Goal: Information Seeking & Learning: Check status

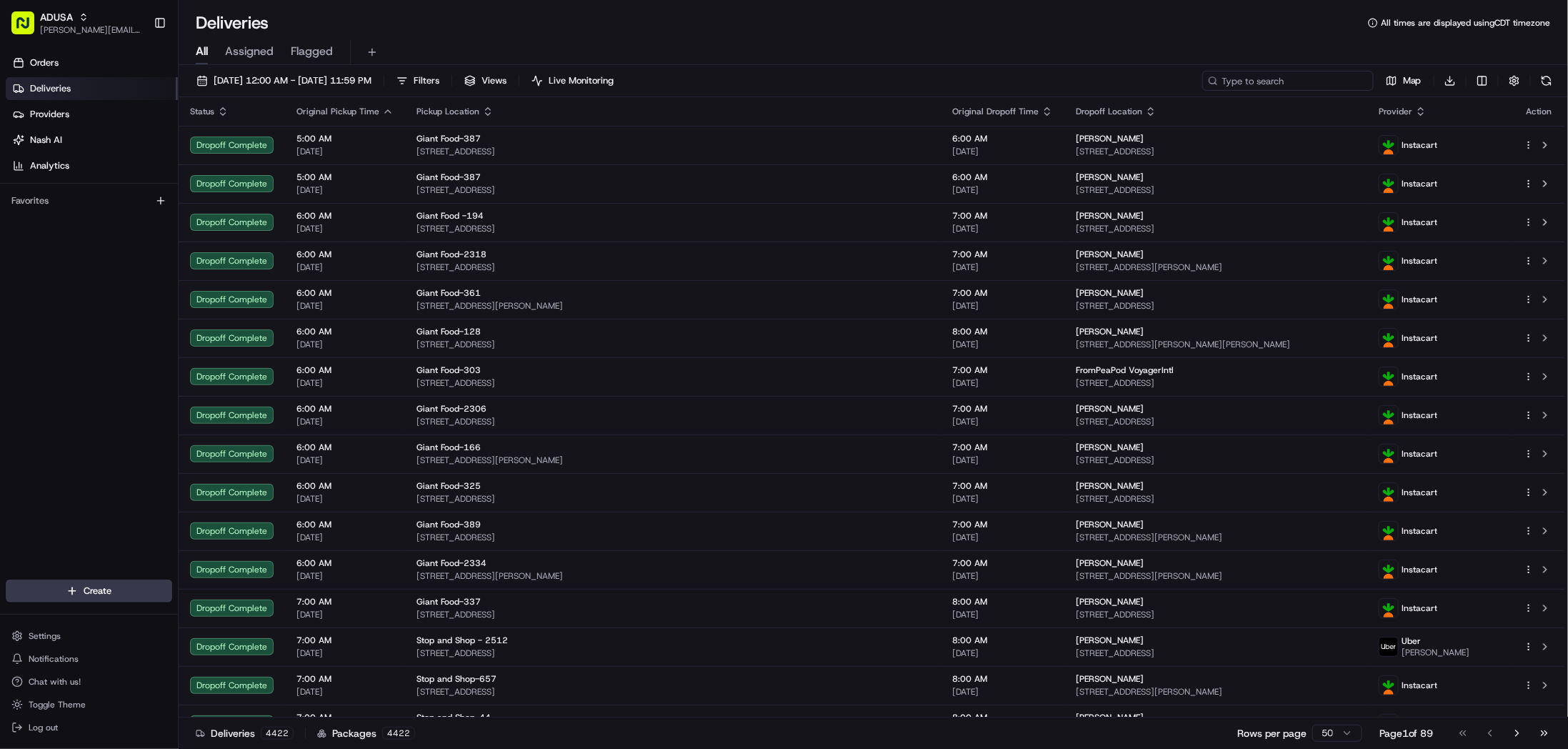
click at [1301, 75] on input at bounding box center [1287, 80] width 171 height 20
paste input "m690645079"
type input "m690645079"
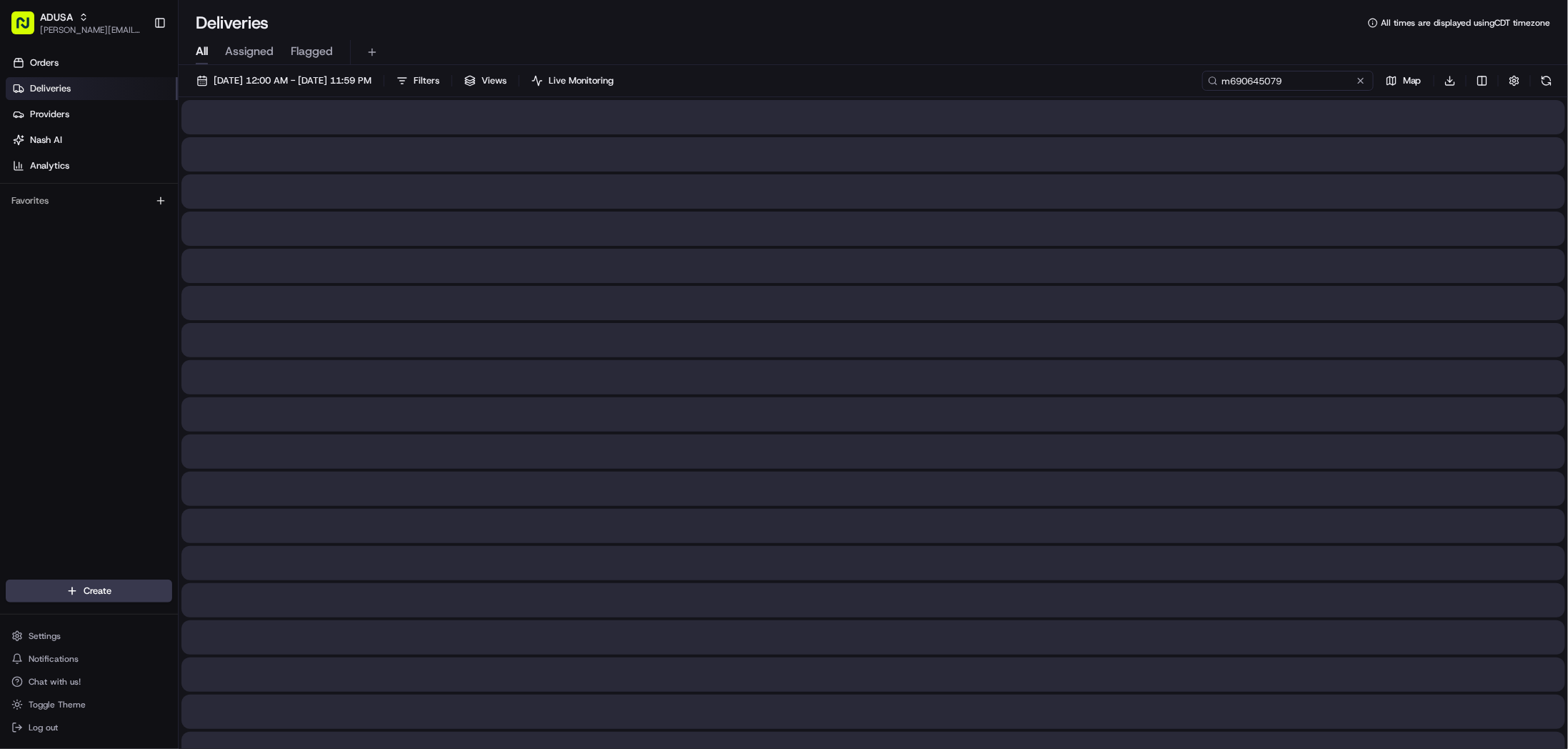
click at [275, 82] on span "08/20/2025 12:00 AM - 08/20/2025 11:59 PM" at bounding box center [292, 81] width 158 height 13
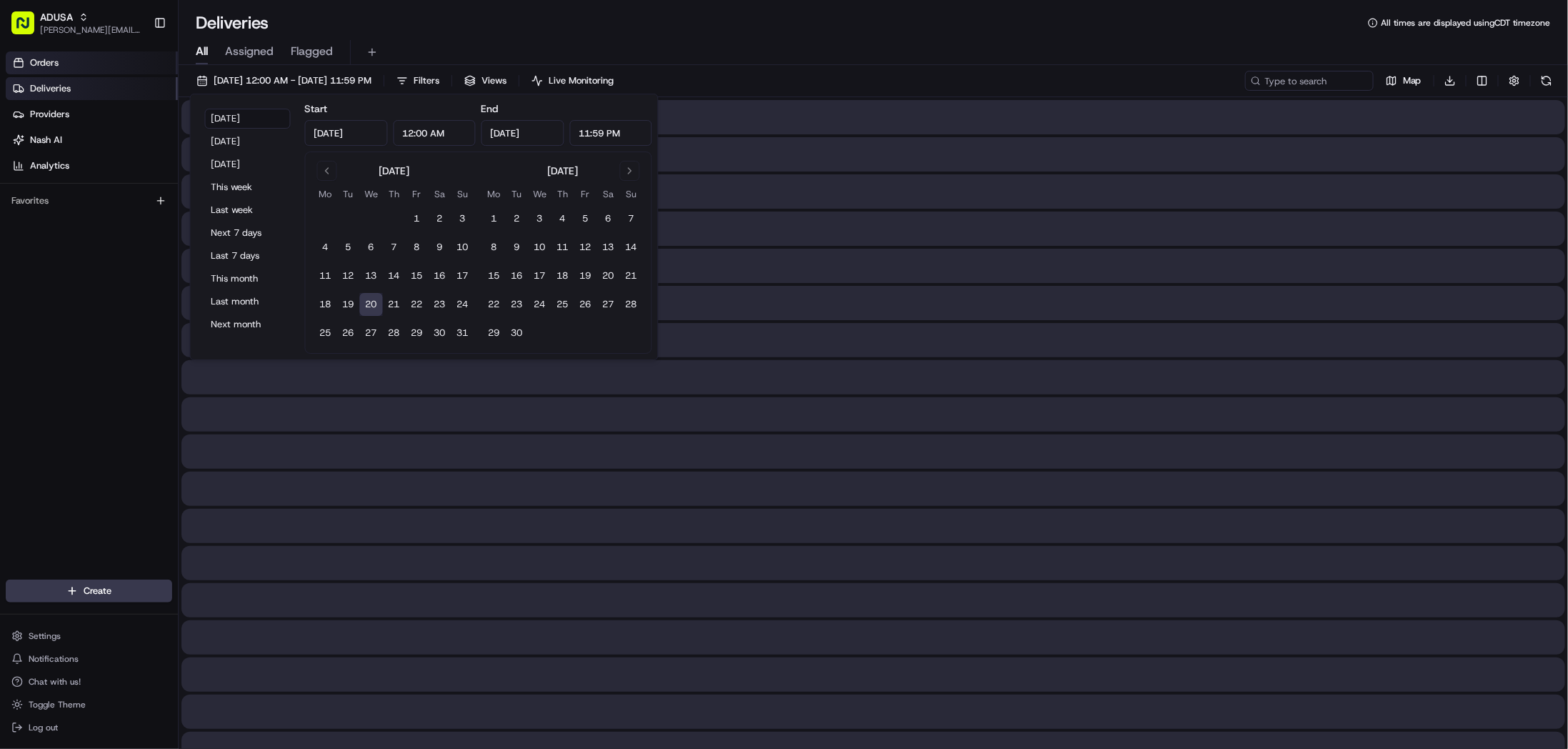
click at [77, 58] on link "Orders" at bounding box center [92, 62] width 172 height 23
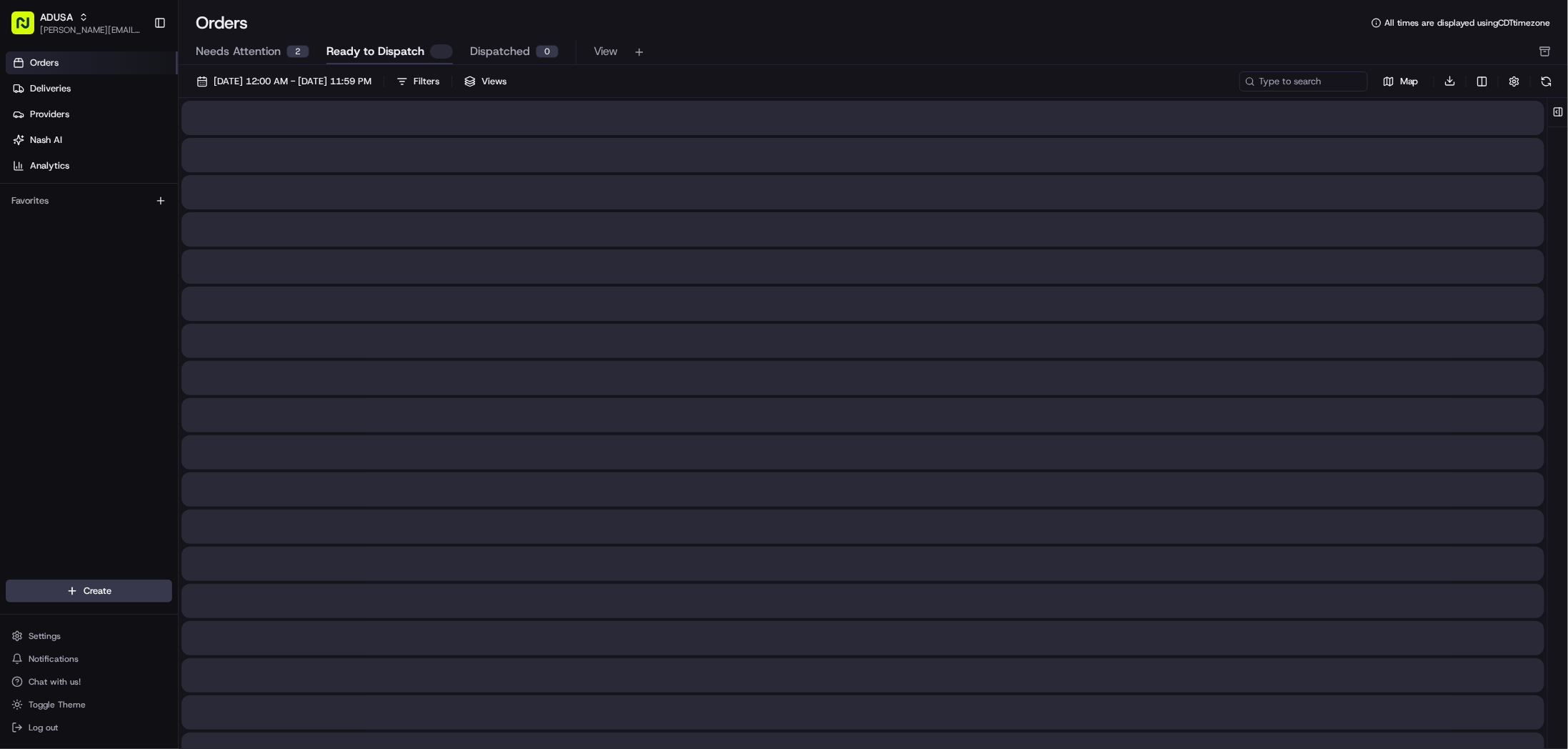
click at [312, 67] on div "08/01/2025 12:00 AM - 08/31/2025 11:59 PM Filters Views Map Download" at bounding box center [873, 569] width 1389 height 1008
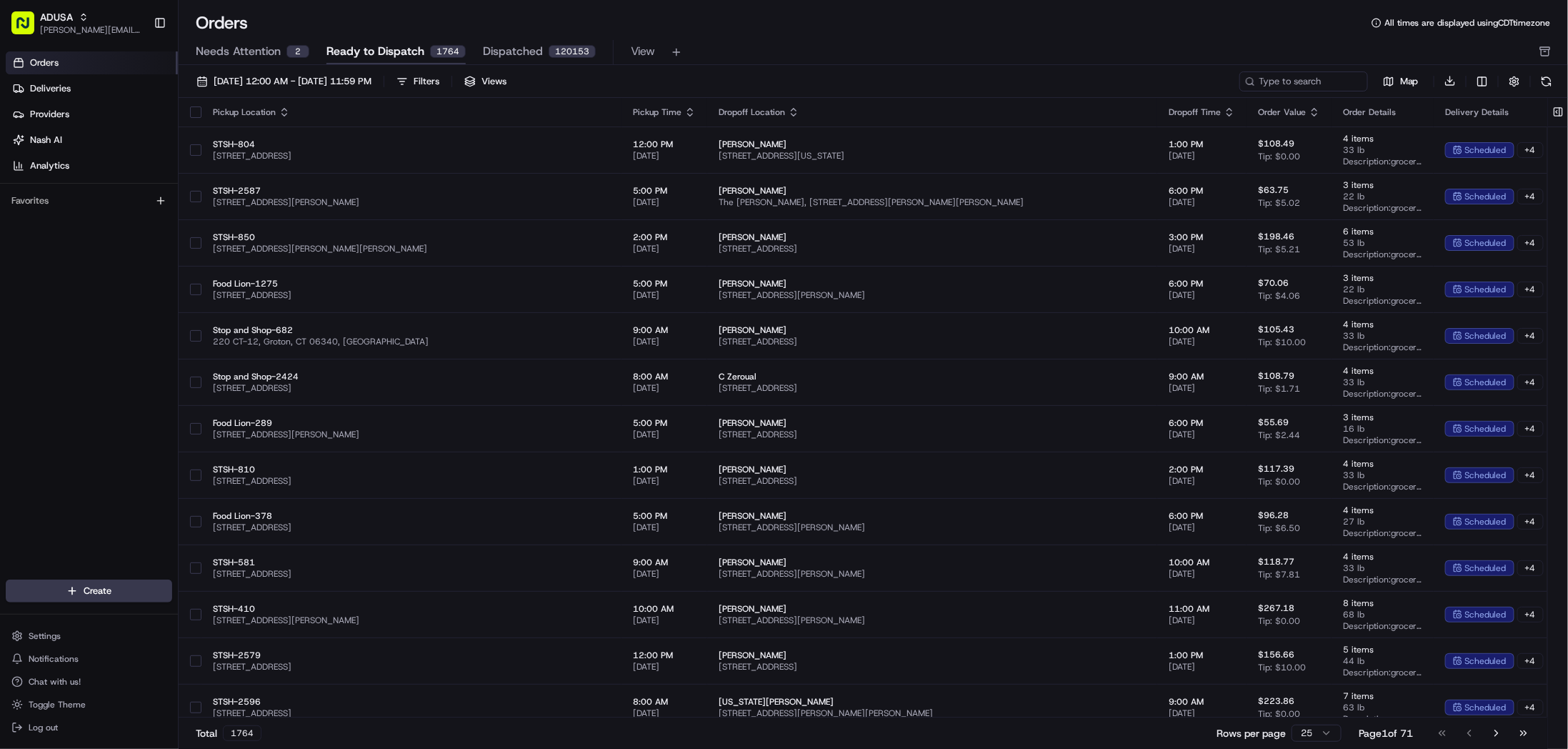
click at [1282, 92] on div "08/01/2025 12:00 AM - 08/31/2025 11:59 PM Filters Views Map Download" at bounding box center [873, 84] width 1389 height 27
click at [1285, 86] on input at bounding box center [1282, 81] width 171 height 20
paste input "m690645079"
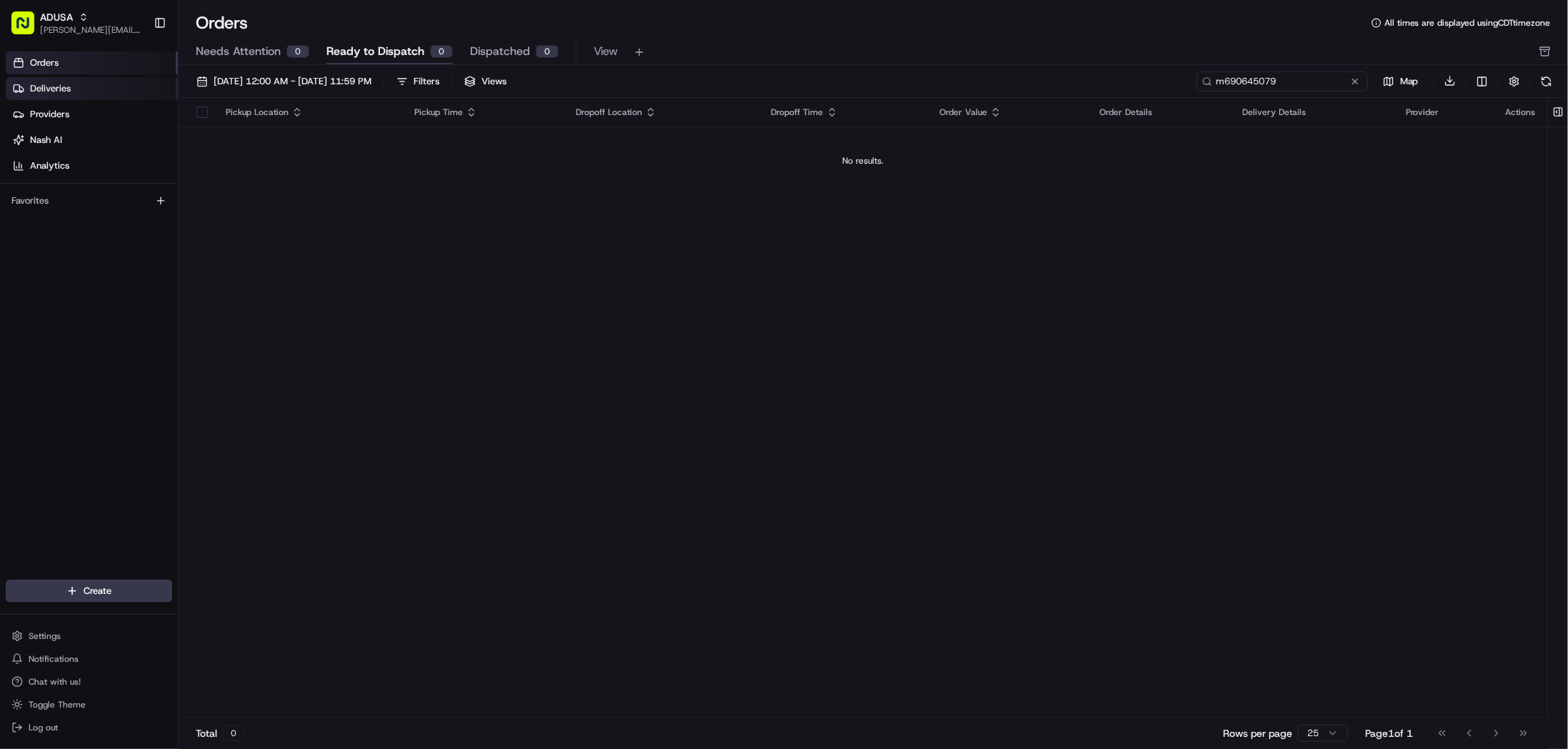
type input "m690645079"
click at [73, 94] on link "Deliveries" at bounding box center [92, 89] width 172 height 23
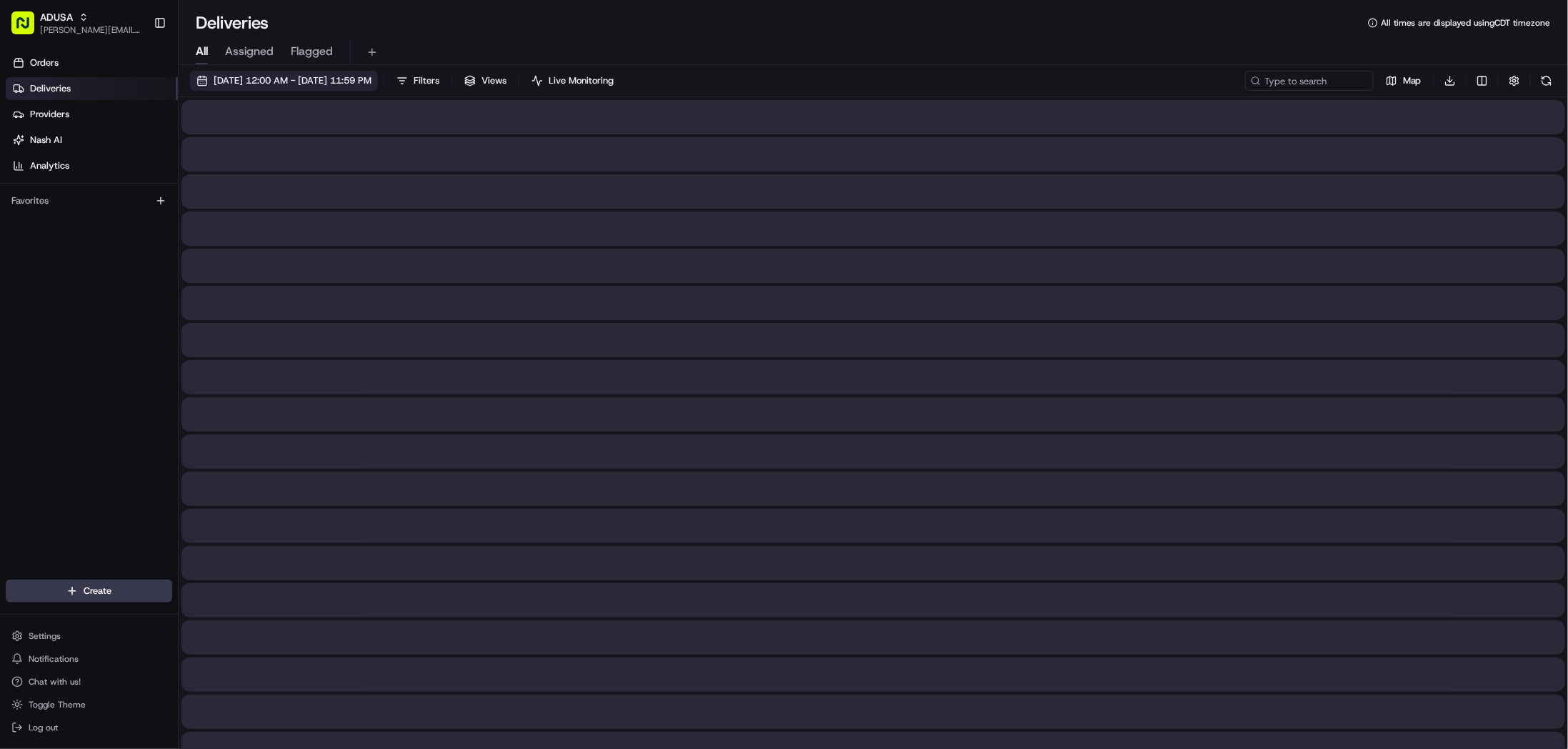
click at [294, 75] on span "08/20/2025 12:00 AM - 08/20/2025 11:59 PM" at bounding box center [292, 81] width 158 height 13
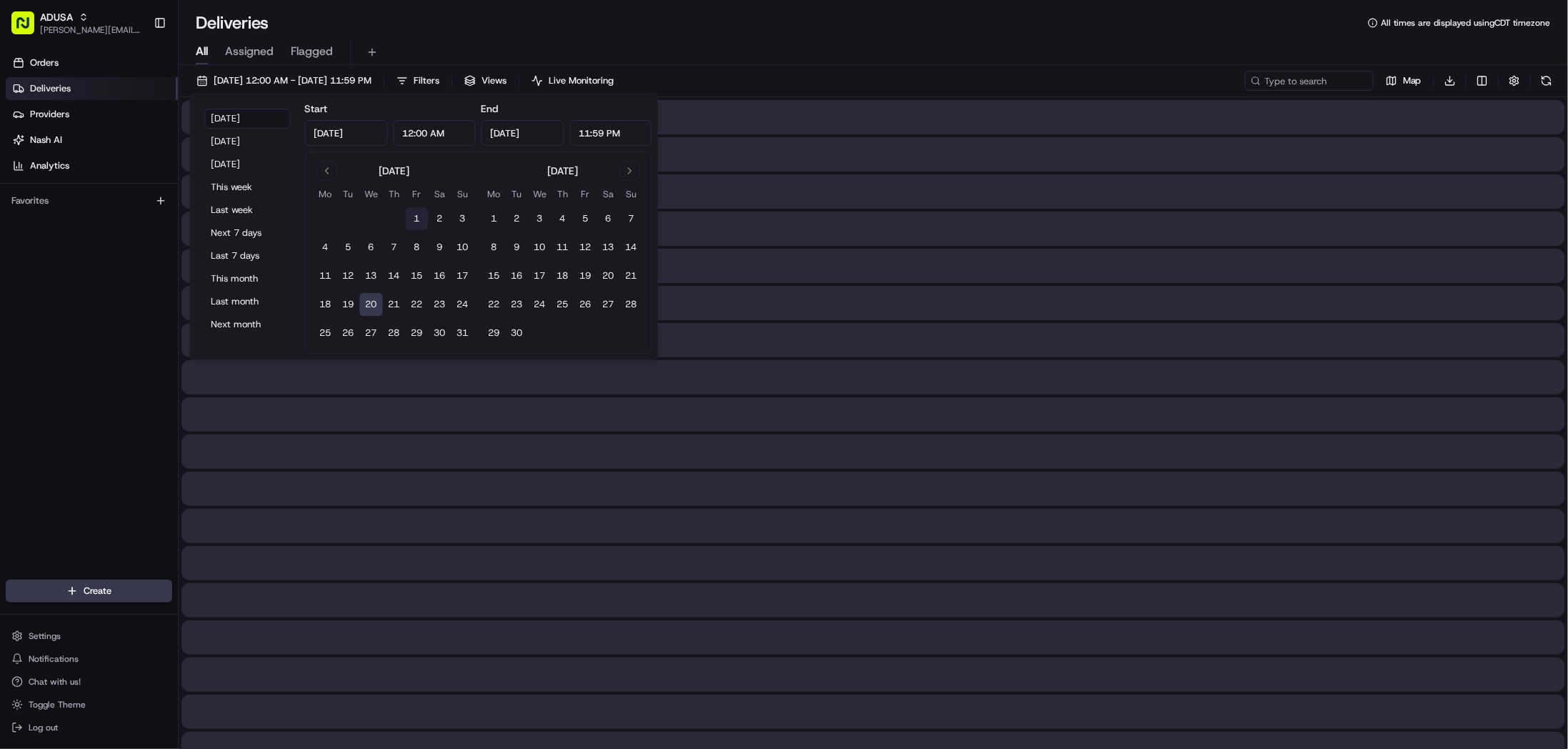
click at [416, 217] on button "1" at bounding box center [417, 218] width 23 height 23
type input "Aug 1, 2025"
click at [375, 303] on button "20" at bounding box center [371, 305] width 23 height 23
type input "Aug 20, 2025"
click at [907, 60] on div "All Assigned Flagged" at bounding box center [873, 52] width 1389 height 25
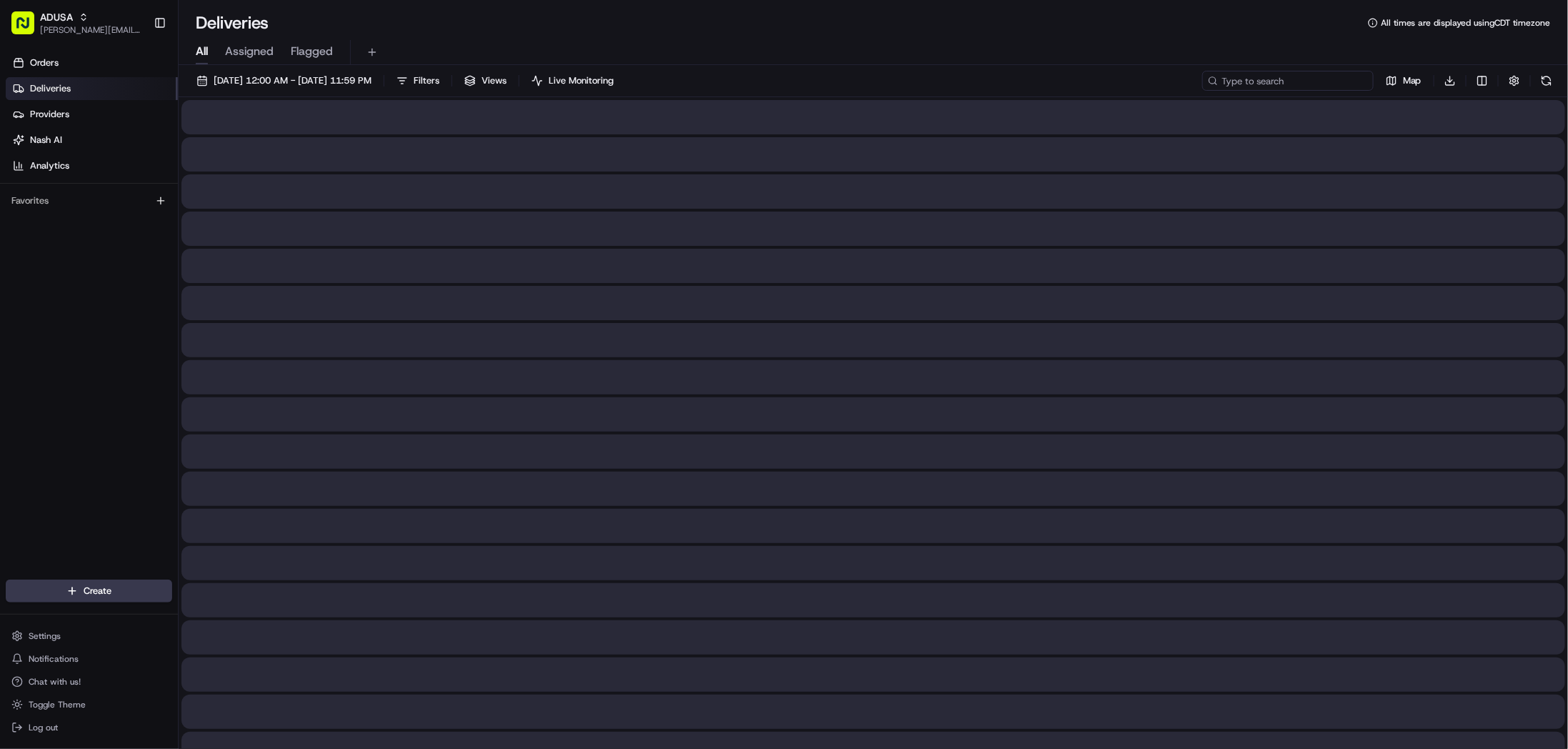
click at [1305, 75] on input at bounding box center [1287, 80] width 171 height 20
paste input "m690645079"
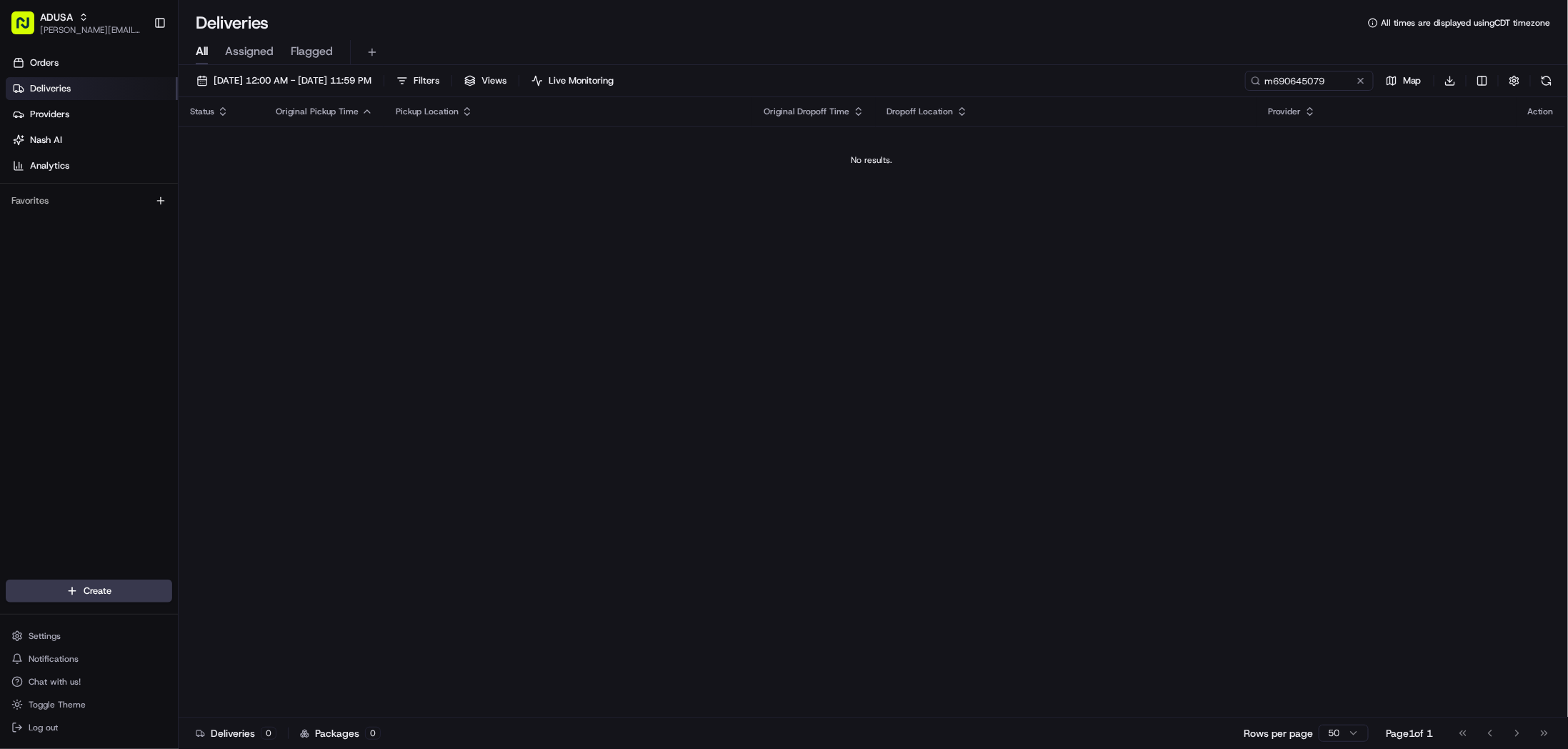
click at [1083, 48] on div "All Assigned Flagged" at bounding box center [873, 52] width 1389 height 25
drag, startPoint x: 1302, startPoint y: 83, endPoint x: 1008, endPoint y: 109, distance: 295.1
click at [1008, 109] on div "08/01/2025 12:00 AM - 08/20/2025 11:59 PM Filters Views Live Monitoring m690645…" at bounding box center [873, 409] width 1389 height 687
paste input "8537880"
type input "m698537880"
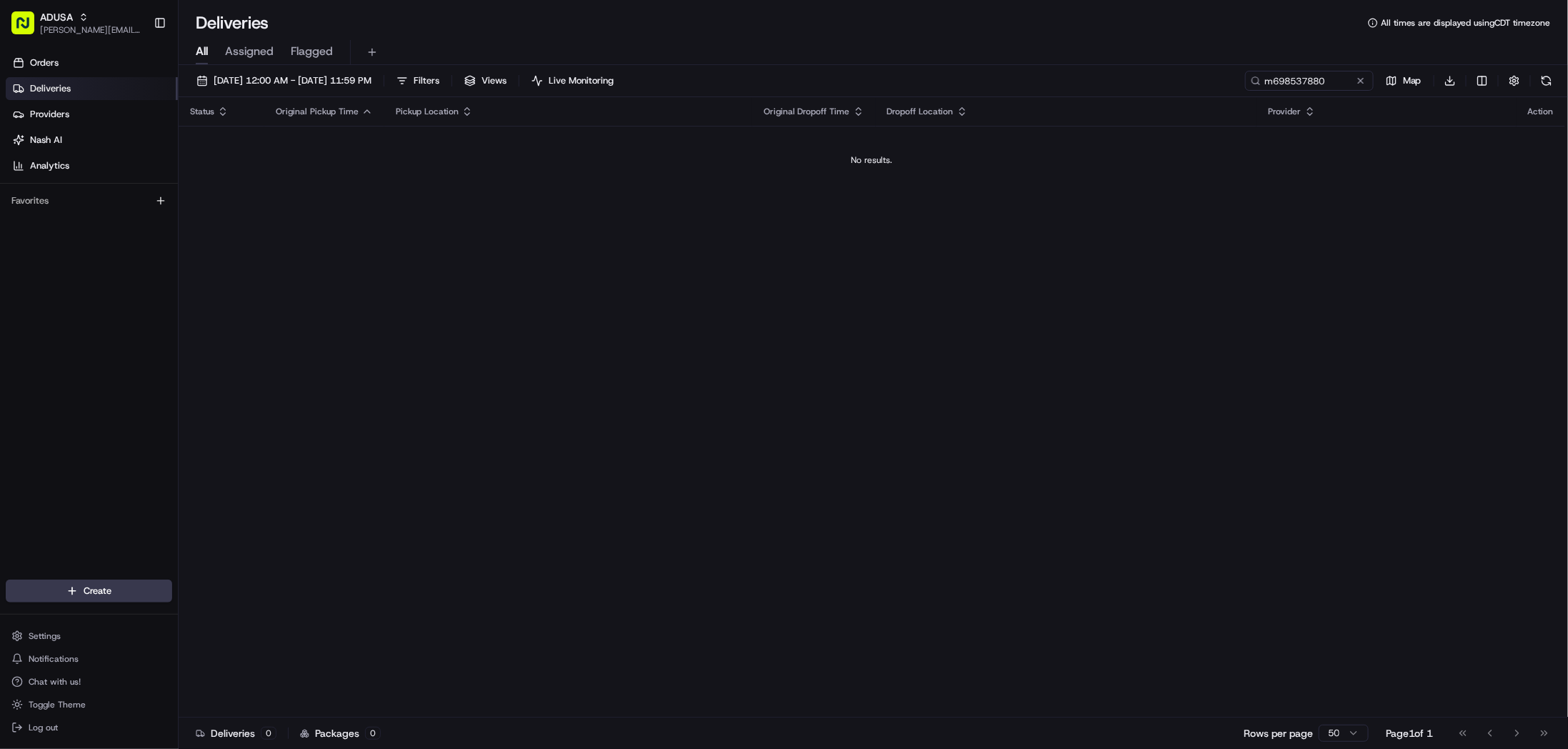
click at [1147, 368] on div "Status Original Pickup Time Pickup Location Original Dropoff Time Dropoff Locat…" at bounding box center [871, 408] width 1387 height 620
click at [1361, 80] on button at bounding box center [1360, 80] width 14 height 14
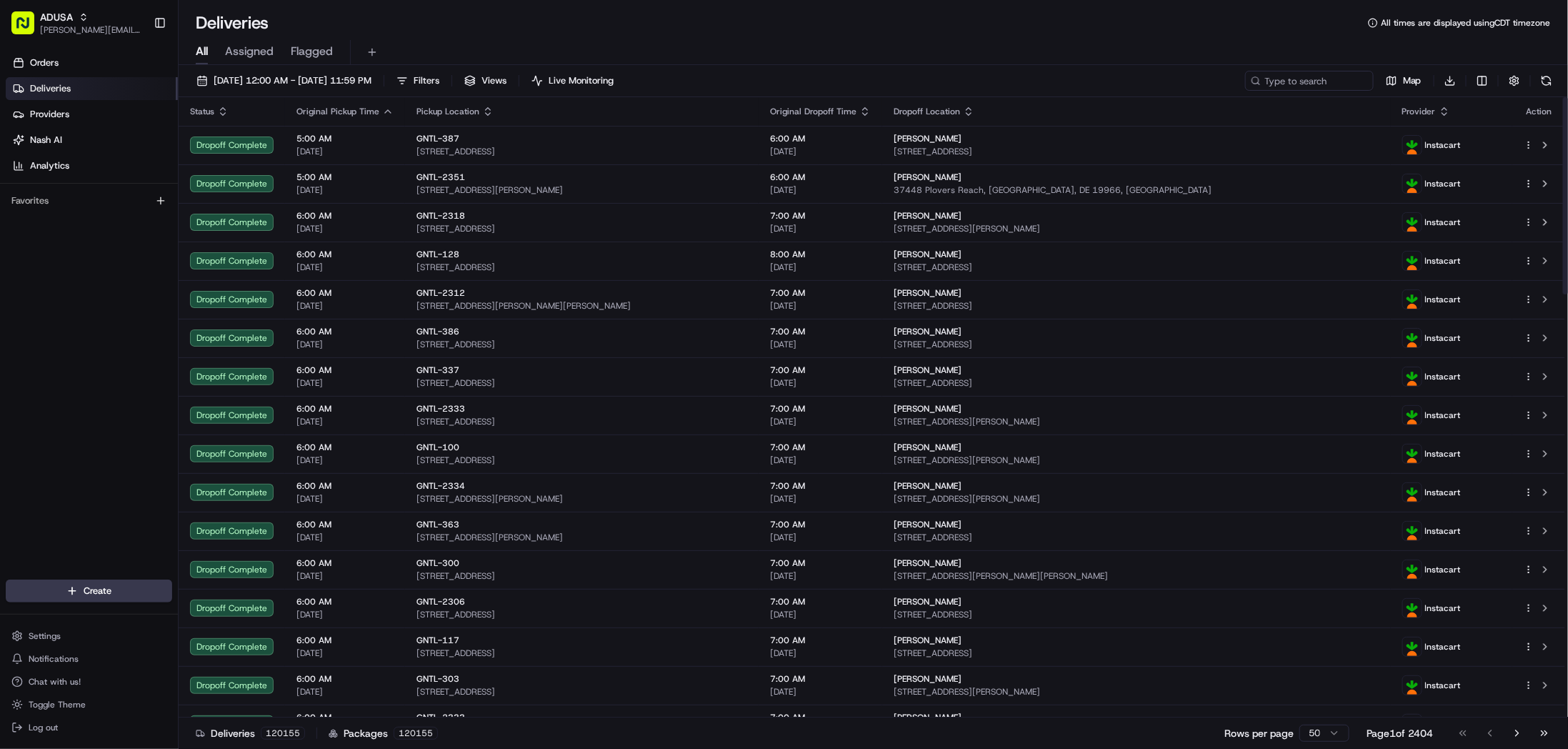
click at [1147, 78] on div "08/01/2025 12:00 AM - 08/20/2025 11:59 PM Filters Views Live Monitoring Map Dow…" at bounding box center [873, 84] width 1389 height 26
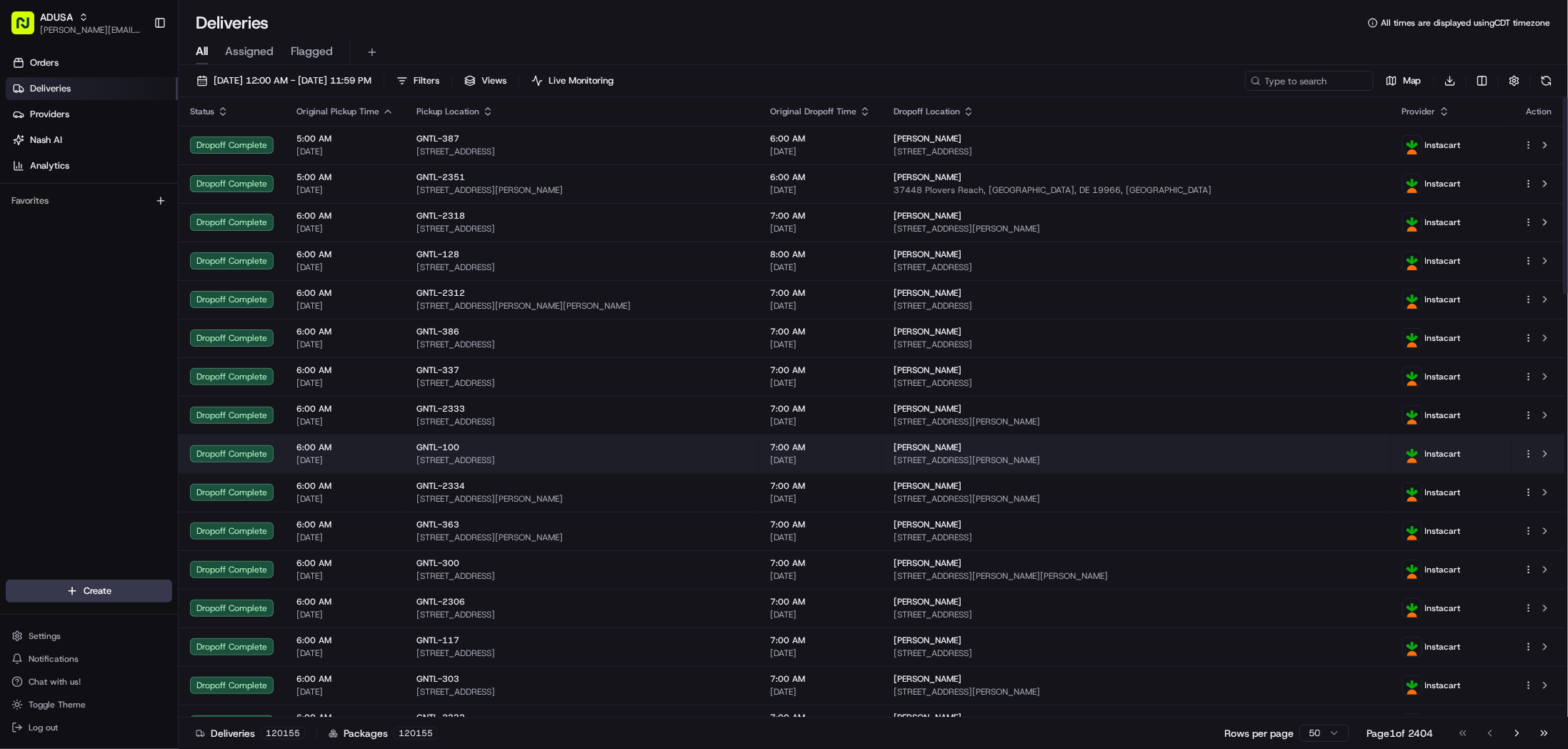
click at [526, 438] on td "GNTL-100 11399 York Rd, Cockeysville, MD 21030, US" at bounding box center [581, 453] width 353 height 39
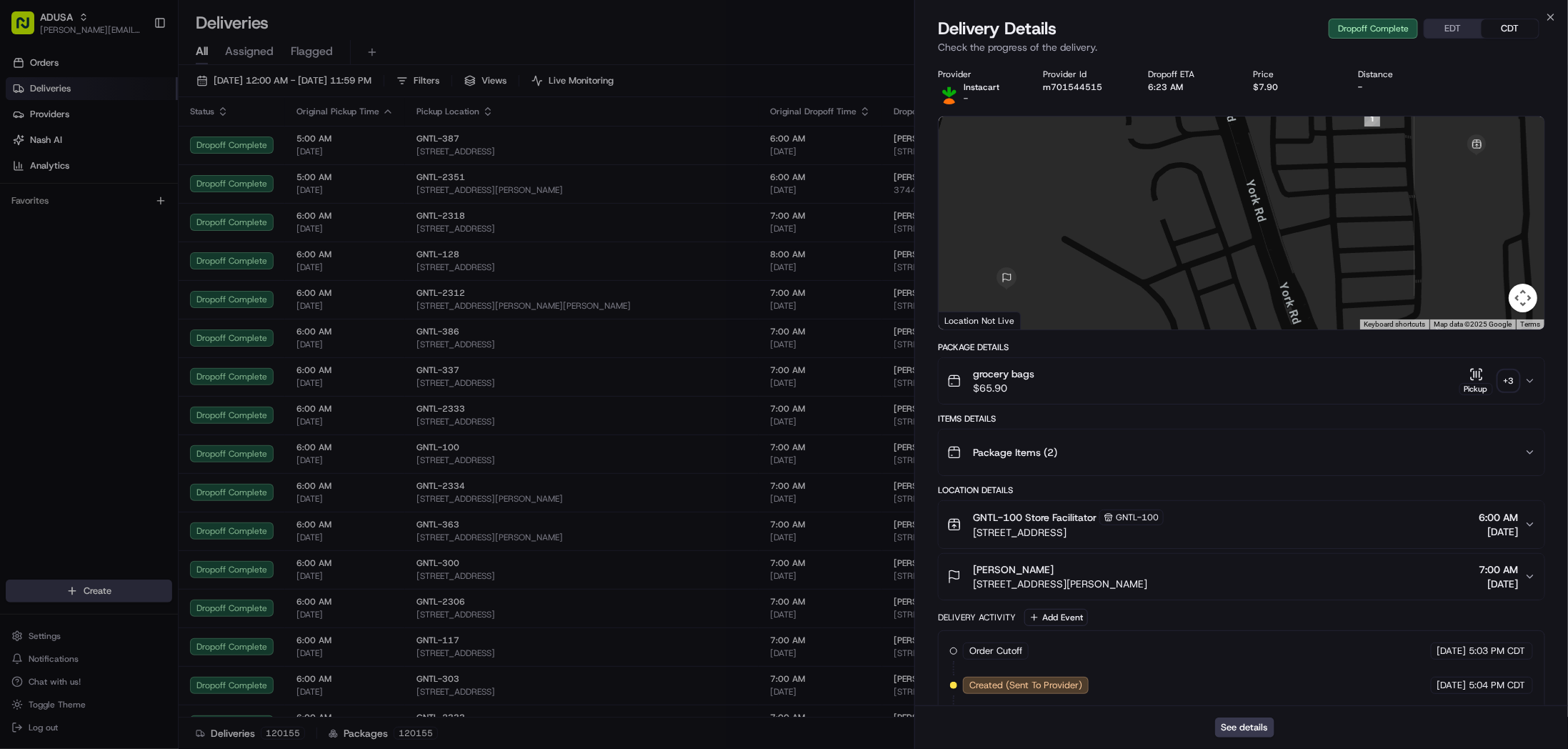
drag, startPoint x: 1437, startPoint y: 393, endPoint x: 1445, endPoint y: 402, distance: 12.0
click at [1439, 393] on div "grocery bags $65.90 Pickup + 3" at bounding box center [1235, 381] width 577 height 28
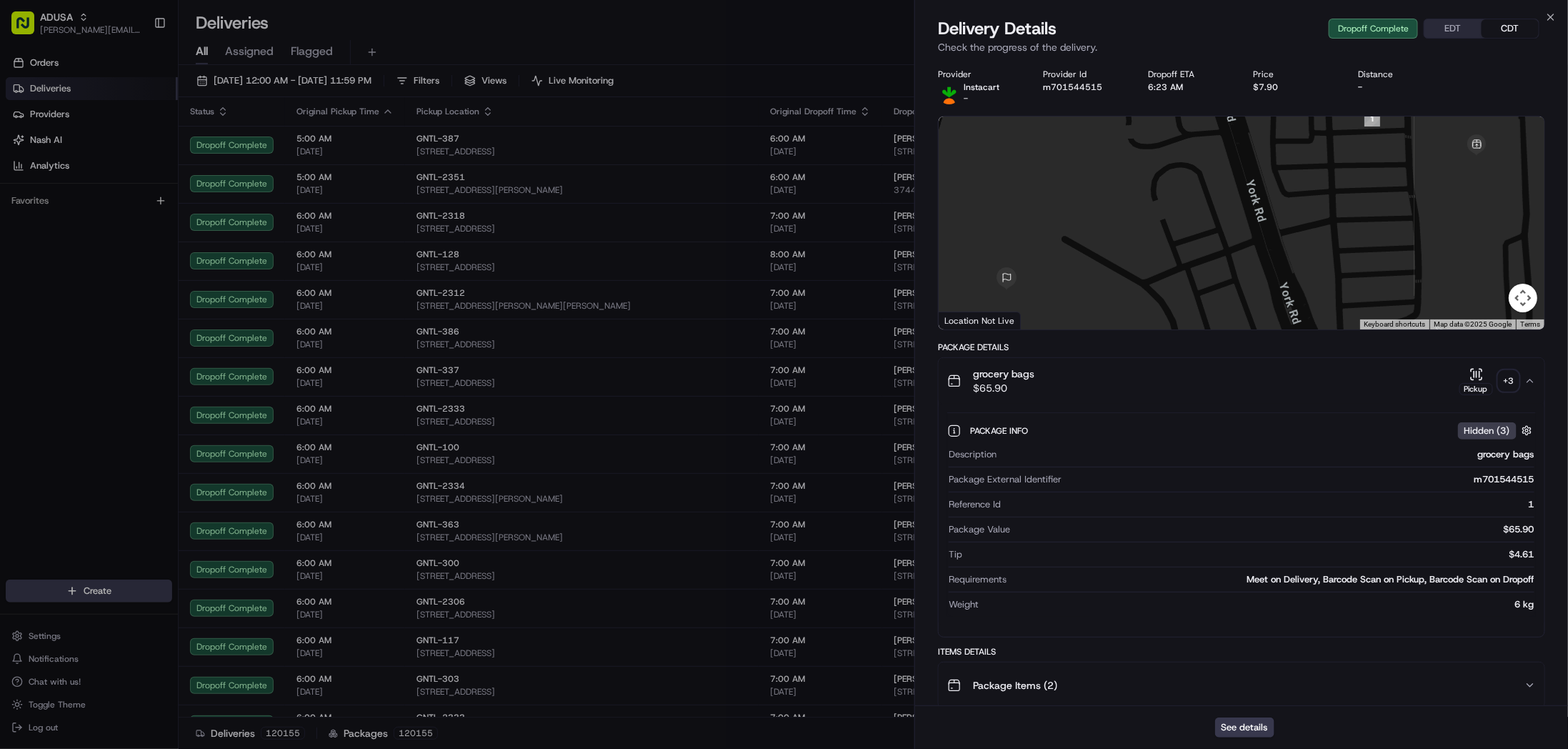
click at [1501, 476] on div "m701544515" at bounding box center [1301, 479] width 467 height 13
copy div "m701544515"
click at [1458, 25] on button "EDT" at bounding box center [1453, 28] width 57 height 19
click at [1529, 382] on icon "button" at bounding box center [1530, 381] width 11 height 11
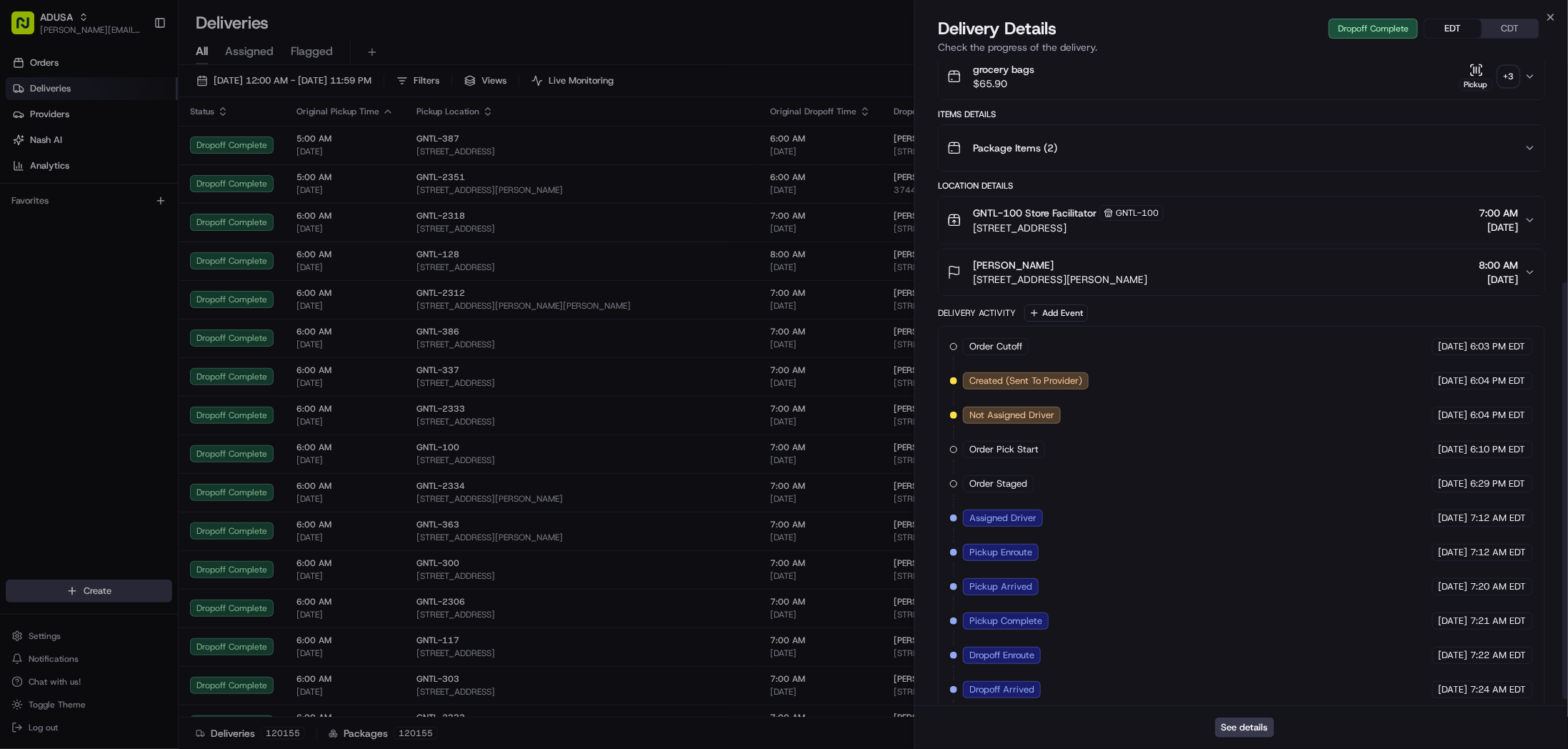
scroll to position [354, 0]
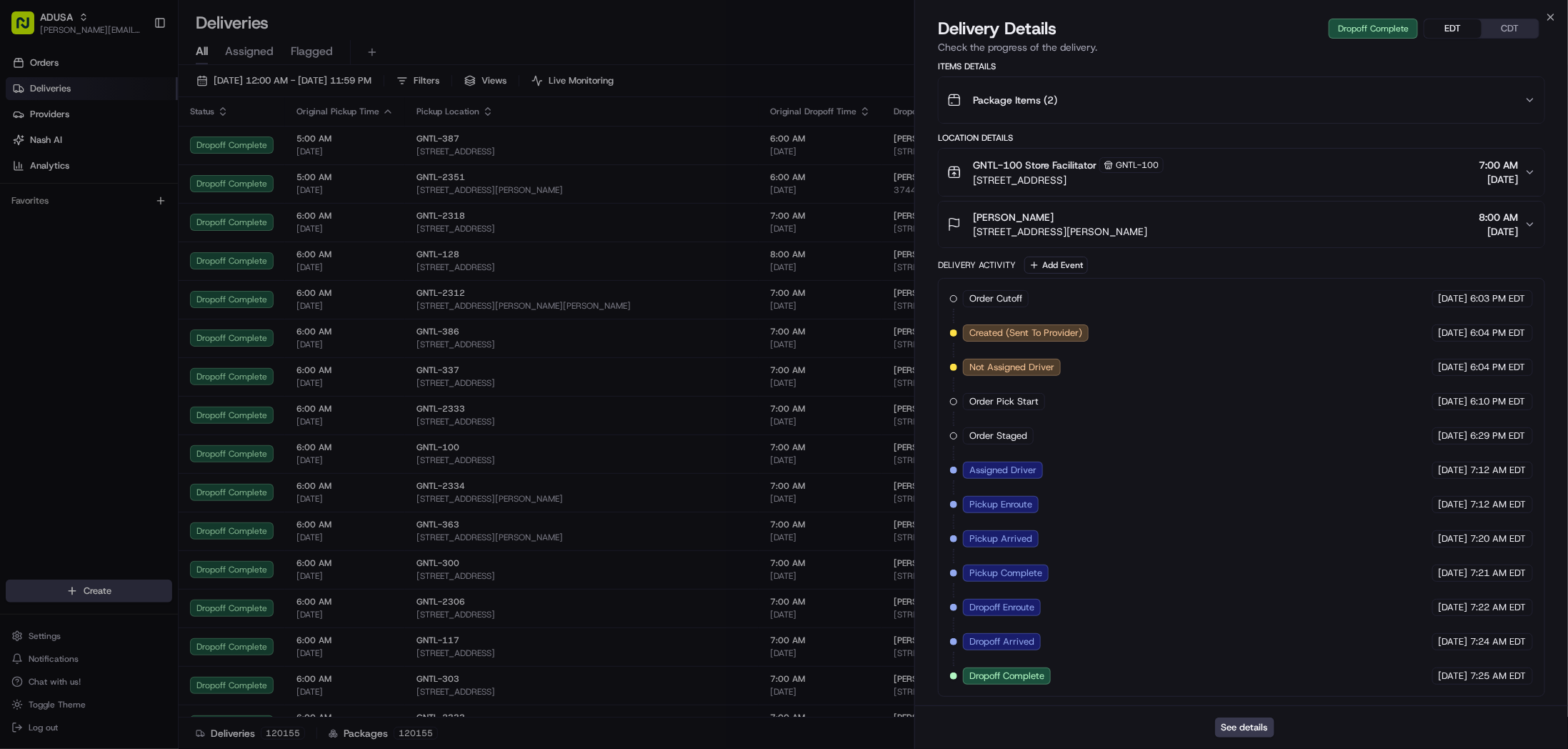
click at [1337, 175] on div "GNTL-100 Store Facilitator GNTL-100 11399 York Rd, Cockeysville, MD 21030, US 7…" at bounding box center [1235, 172] width 577 height 30
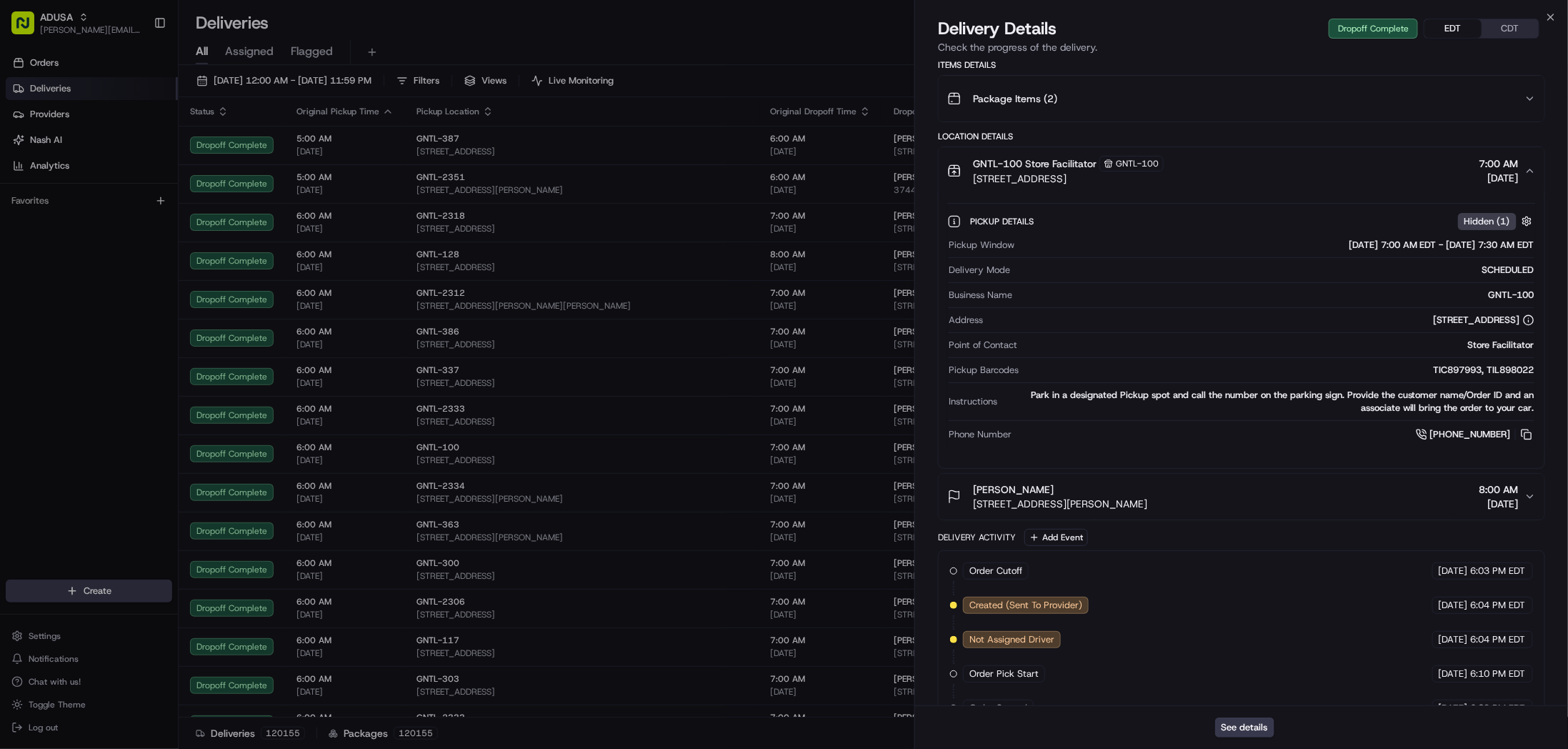
click at [1275, 173] on div "GNTL-100 Store Facilitator GNTL-100 11399 York Rd, Cockeysville, MD 21030, US 7…" at bounding box center [1235, 171] width 577 height 30
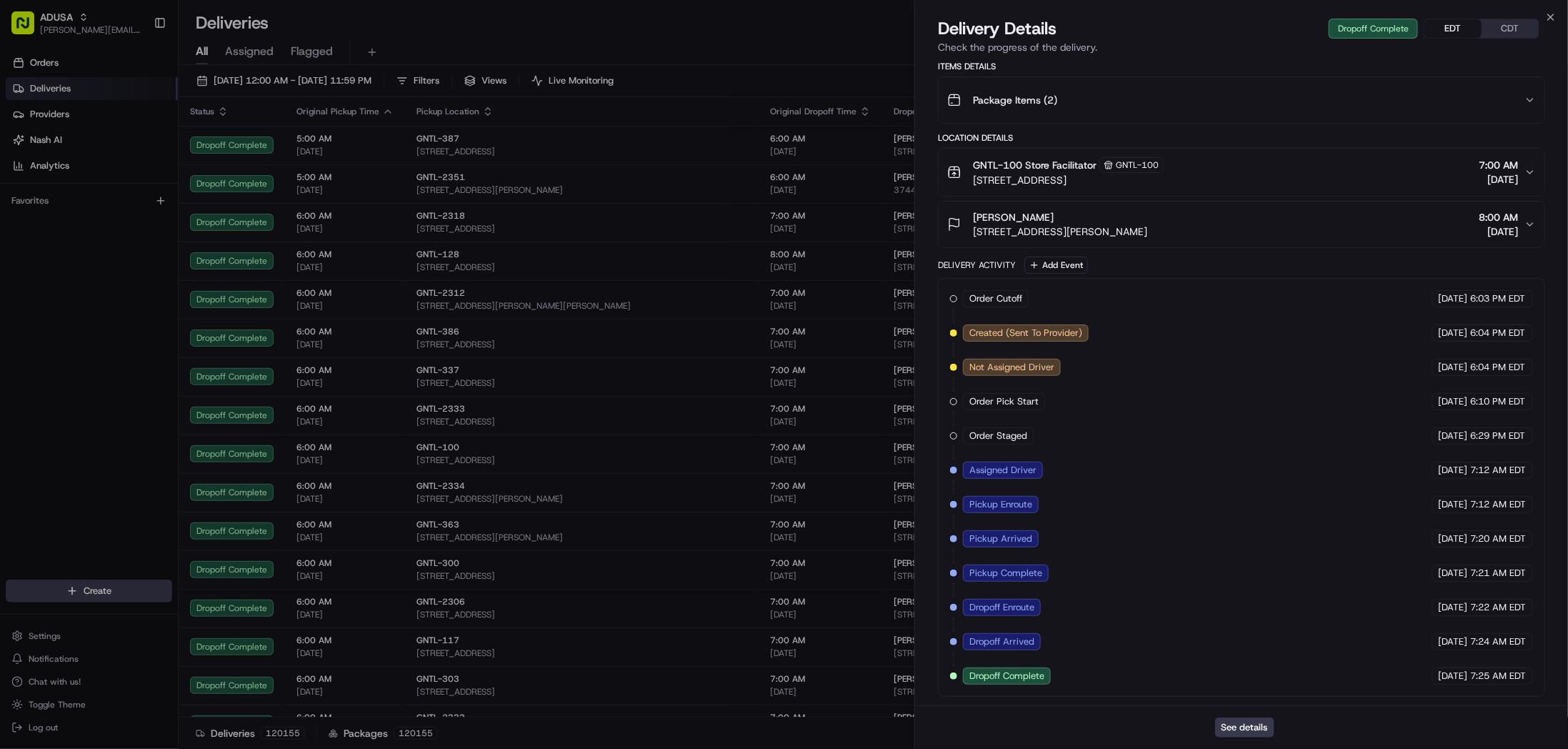
click at [1235, 235] on div "Max Kamdem 24 Schilling Rd, Cockeysville, MD 21031, US 8:00 AM 08/01/2025" at bounding box center [1235, 224] width 577 height 28
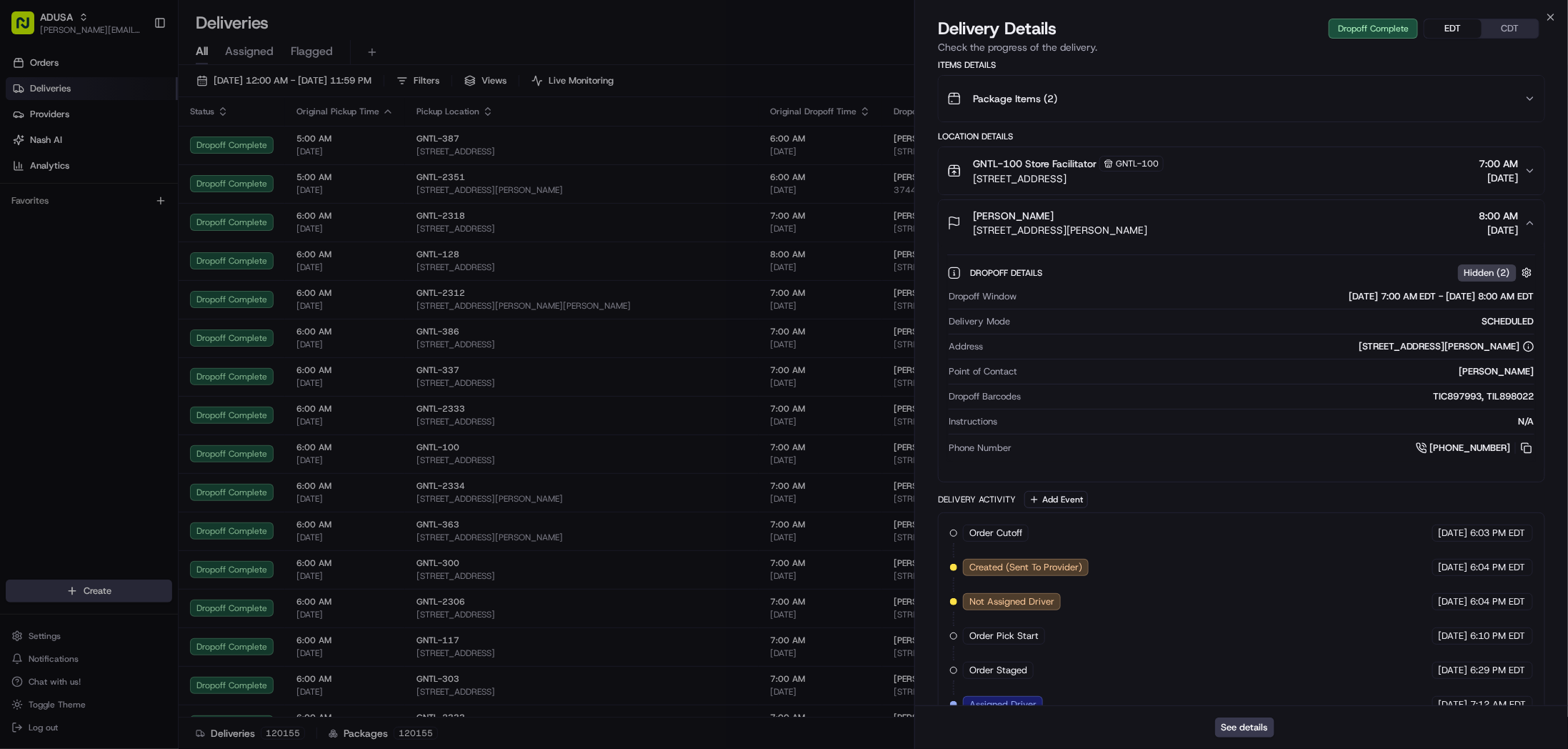
click at [938, 733] on div "See details" at bounding box center [1241, 727] width 653 height 44
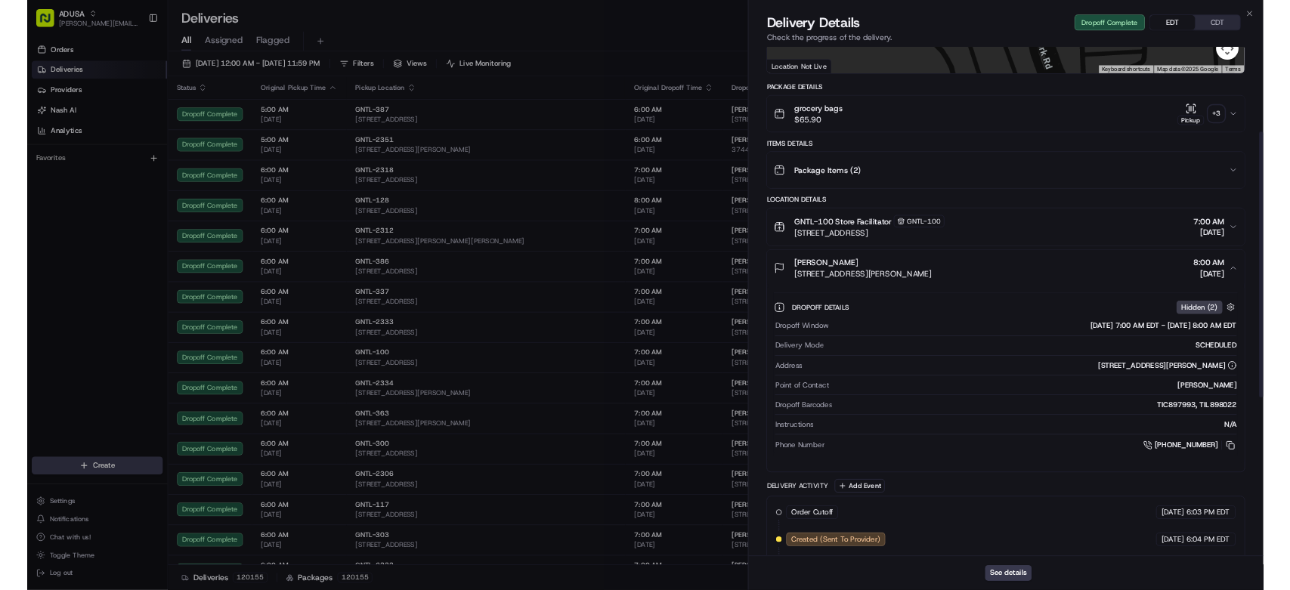
scroll to position [289, 0]
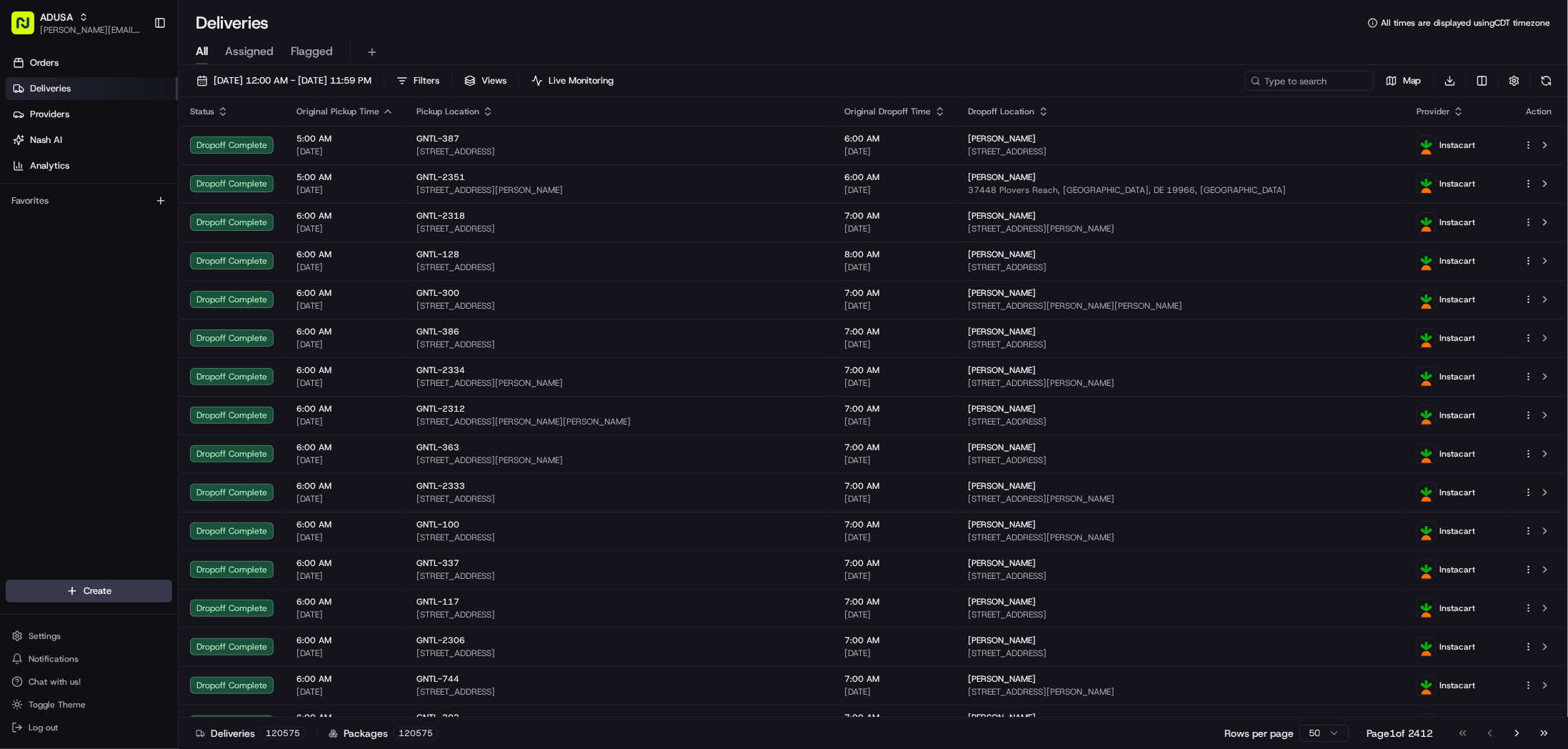
click at [62, 165] on span "Analytics" at bounding box center [50, 166] width 40 height 13
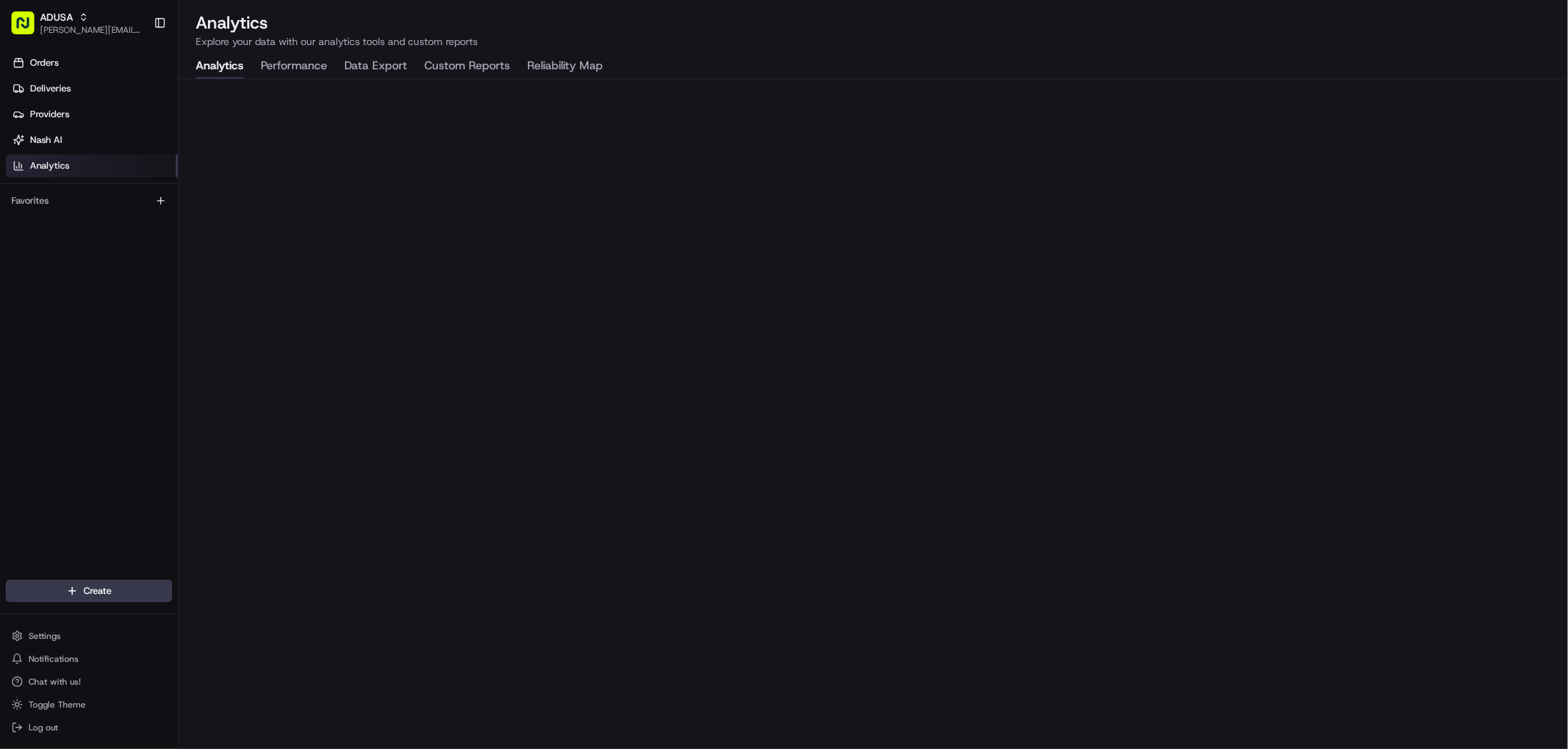
drag, startPoint x: 1508, startPoint y: 34, endPoint x: 1497, endPoint y: 25, distance: 14.2
click at [1508, 34] on p "Explore your data with our analytics tools and custom reports" at bounding box center [873, 41] width 1355 height 14
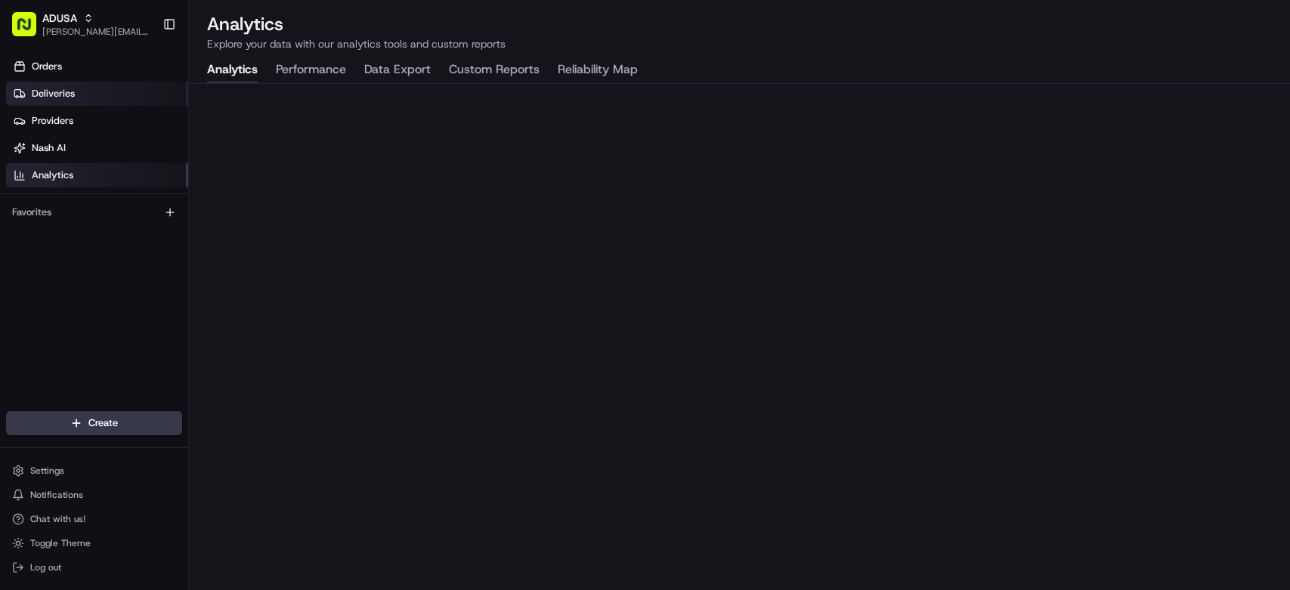
click at [53, 98] on span "Deliveries" at bounding box center [53, 94] width 43 height 14
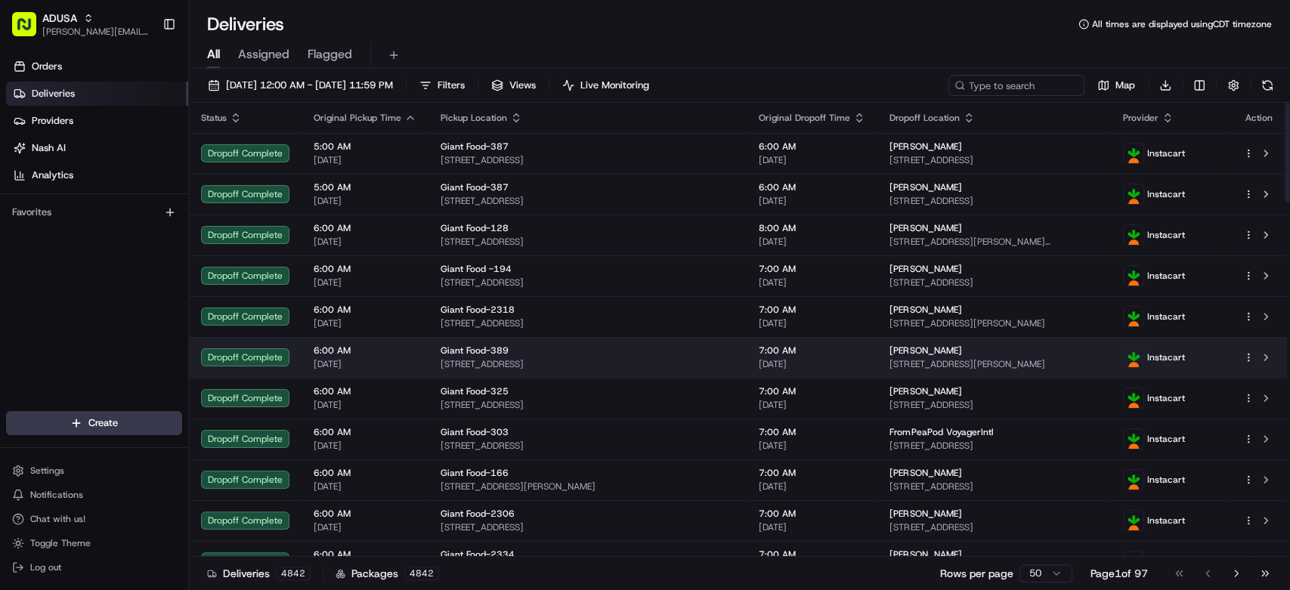
click at [454, 360] on span "38069 Town Center Dr, 9, Millville, DE 19967, US" at bounding box center [588, 364] width 294 height 12
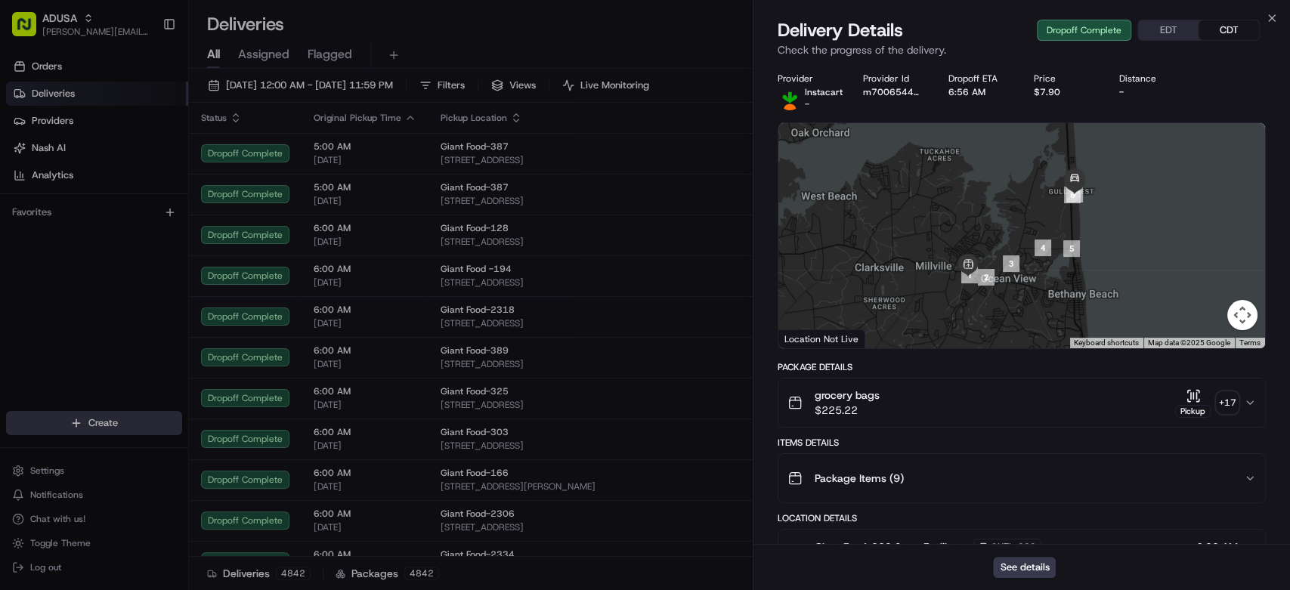
click at [1143, 391] on div "grocery bags $225.22 Pickup + 17" at bounding box center [1015, 403] width 456 height 30
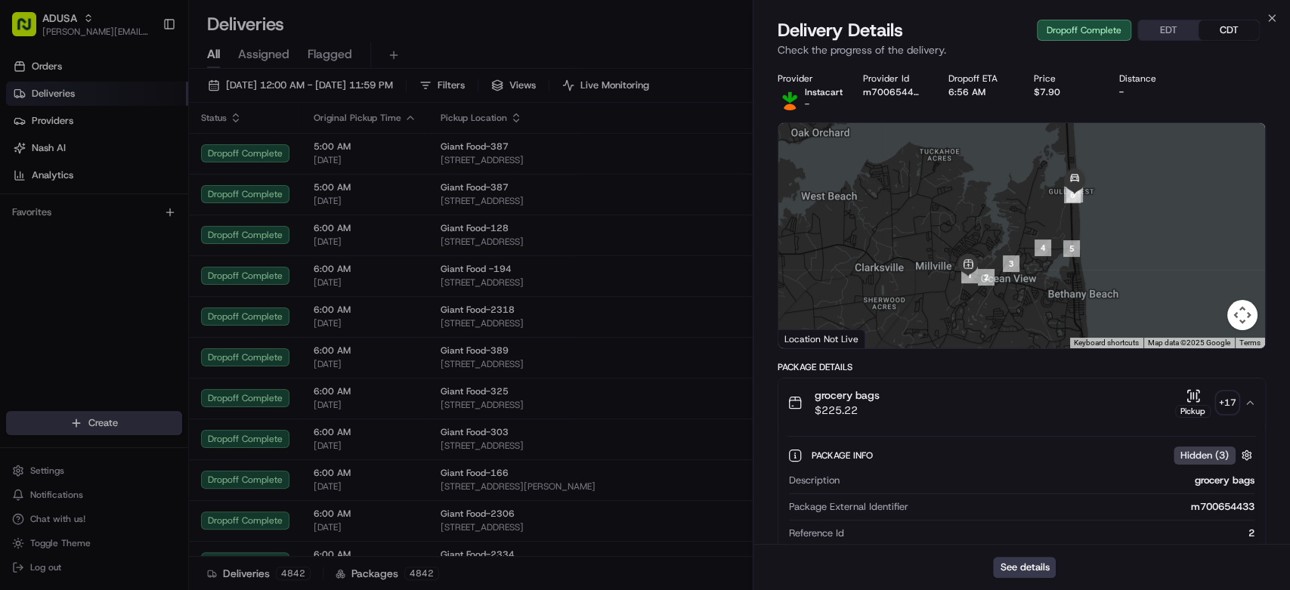
click at [1212, 506] on div "m700654433" at bounding box center [1084, 507] width 340 height 14
copy div "m700654433"
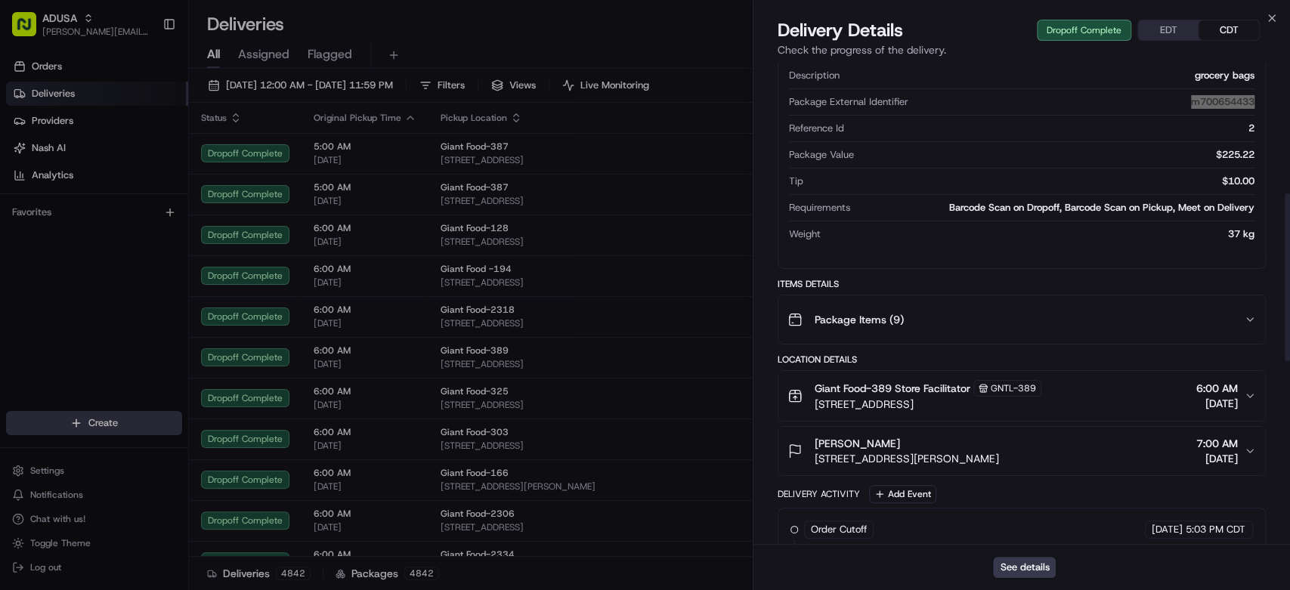
scroll to position [503, 0]
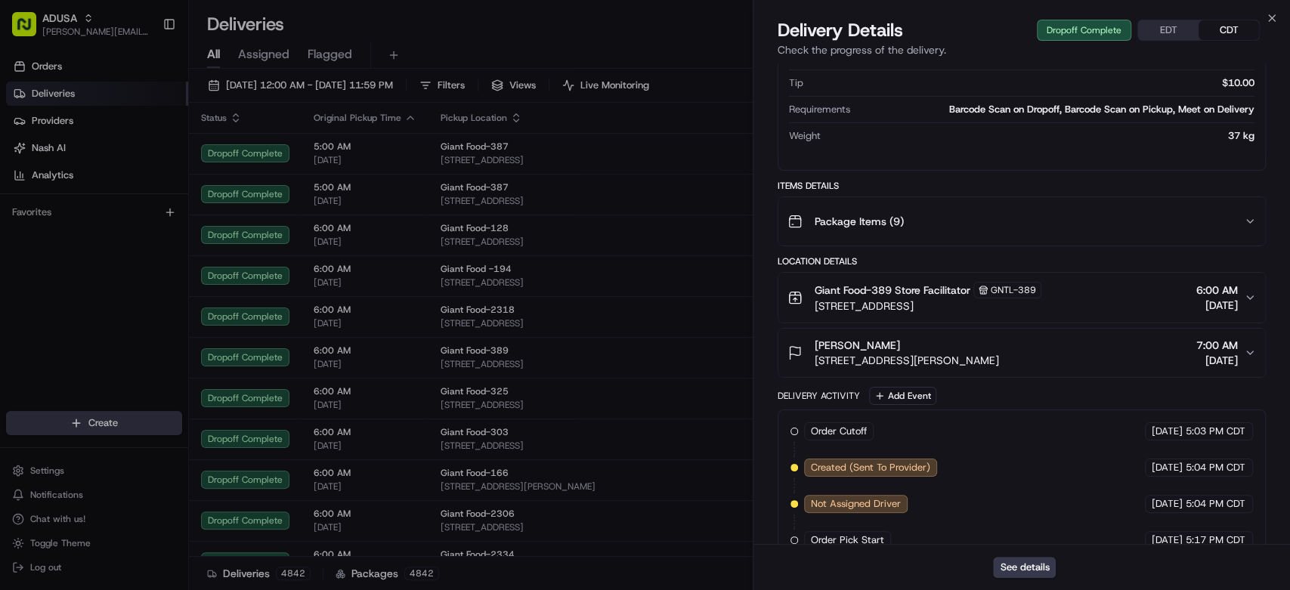
click at [996, 295] on span "GNTL-389" at bounding box center [1013, 290] width 45 height 12
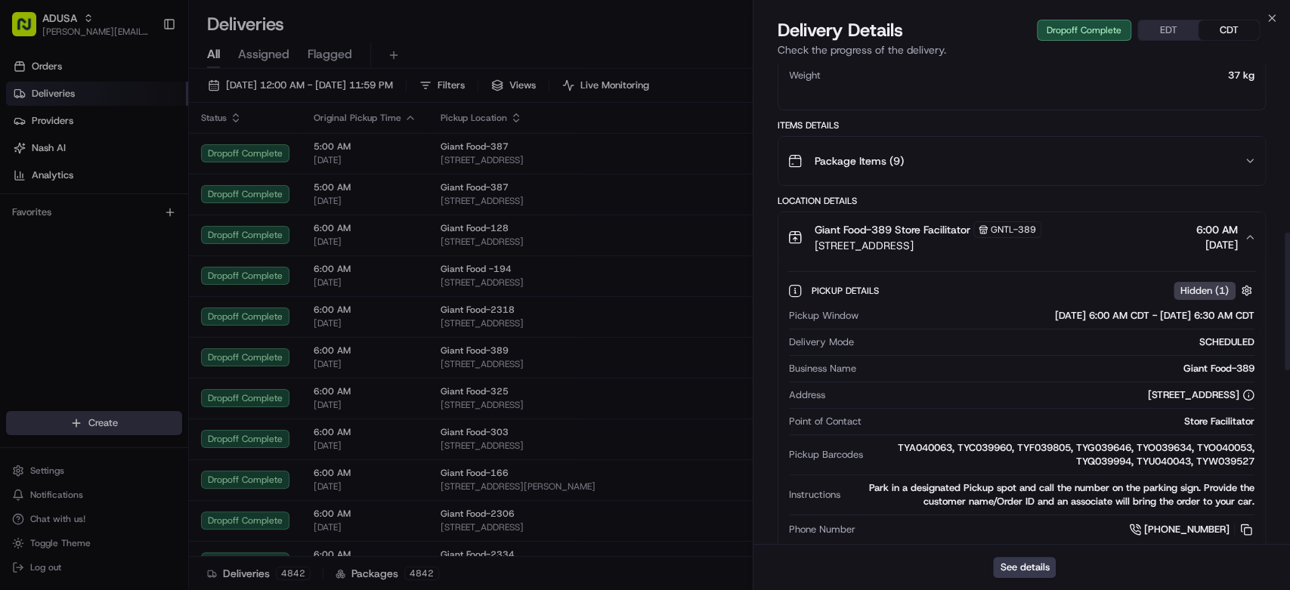
scroll to position [587, 0]
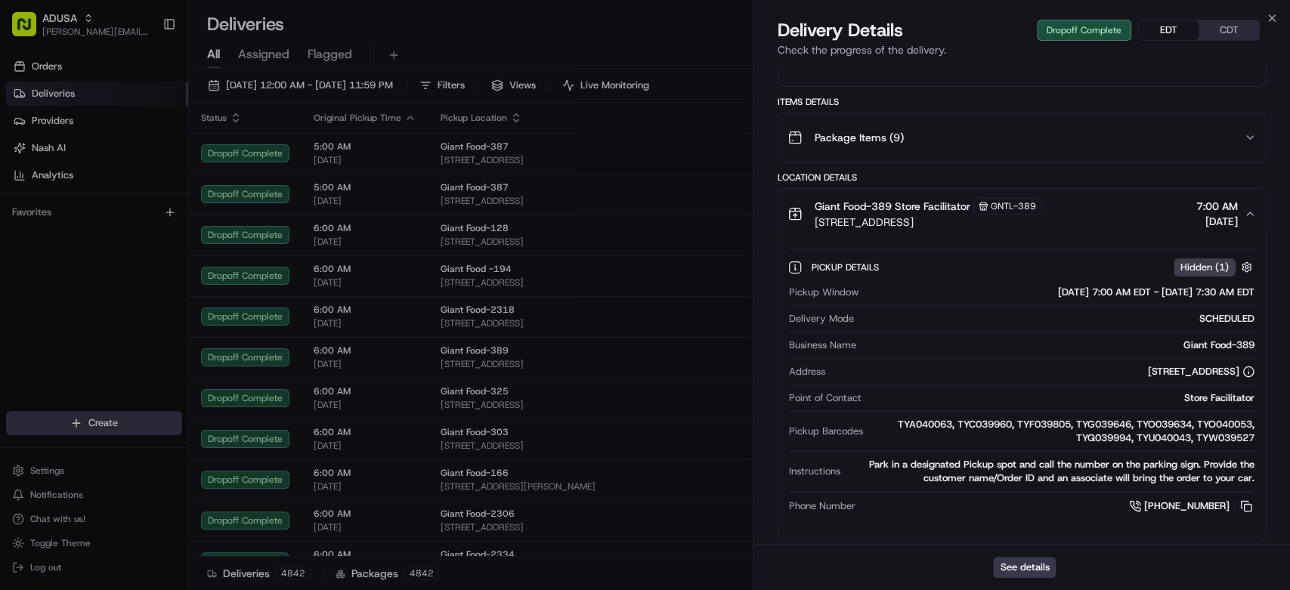
click at [1180, 26] on button "EDT" at bounding box center [1168, 30] width 60 height 20
click at [1226, 25] on button "CDT" at bounding box center [1228, 30] width 60 height 20
click at [1174, 32] on button "EDT" at bounding box center [1168, 30] width 60 height 20
click at [1220, 23] on button "CDT" at bounding box center [1228, 30] width 60 height 20
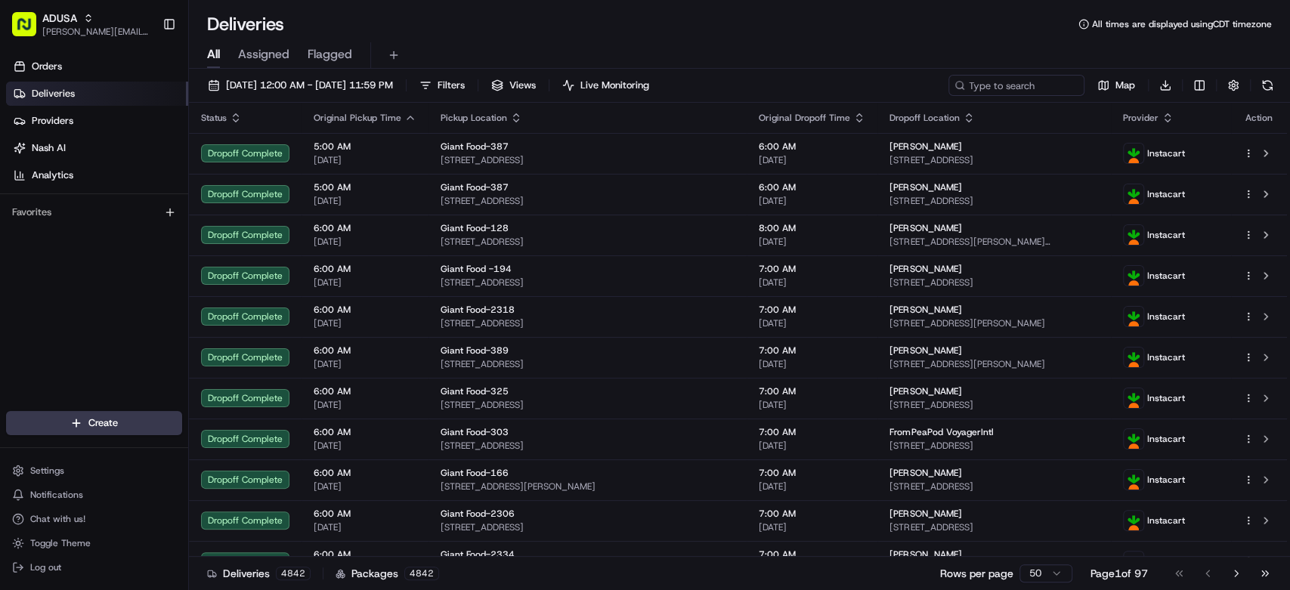
click at [88, 306] on div "Orders Deliveries Providers Nash AI Analytics Favorites" at bounding box center [94, 234] width 188 height 372
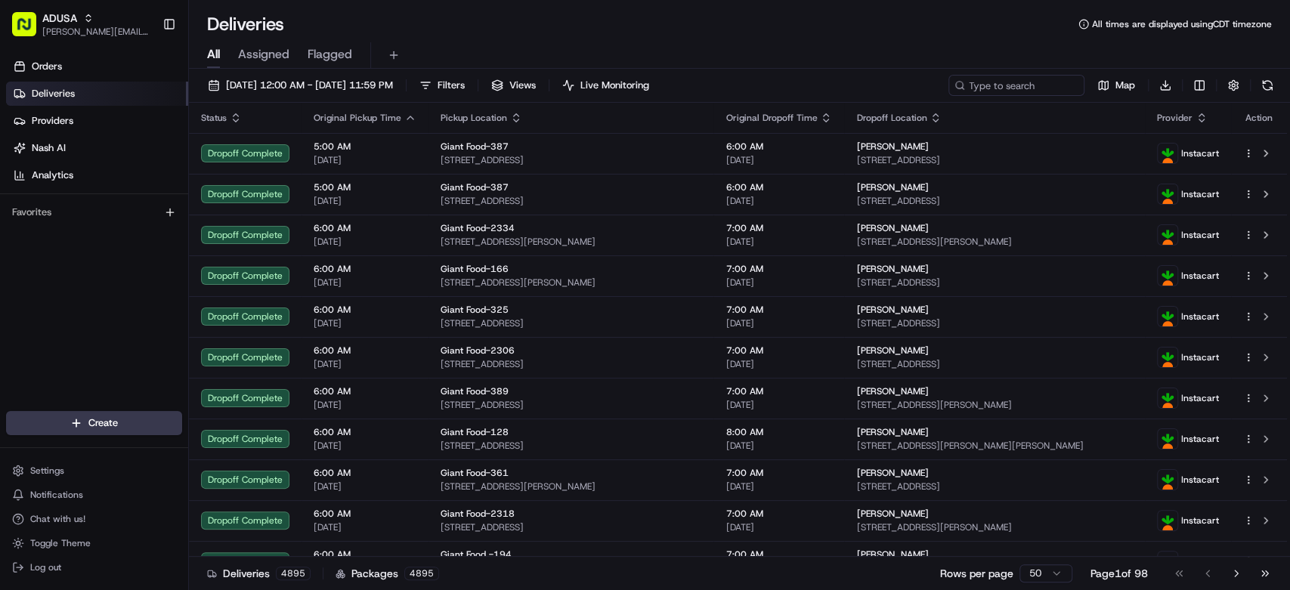
click at [57, 323] on div "Orders Deliveries Providers Nash AI Analytics Favorites" at bounding box center [94, 234] width 188 height 372
